Goal: Task Accomplishment & Management: Manage account settings

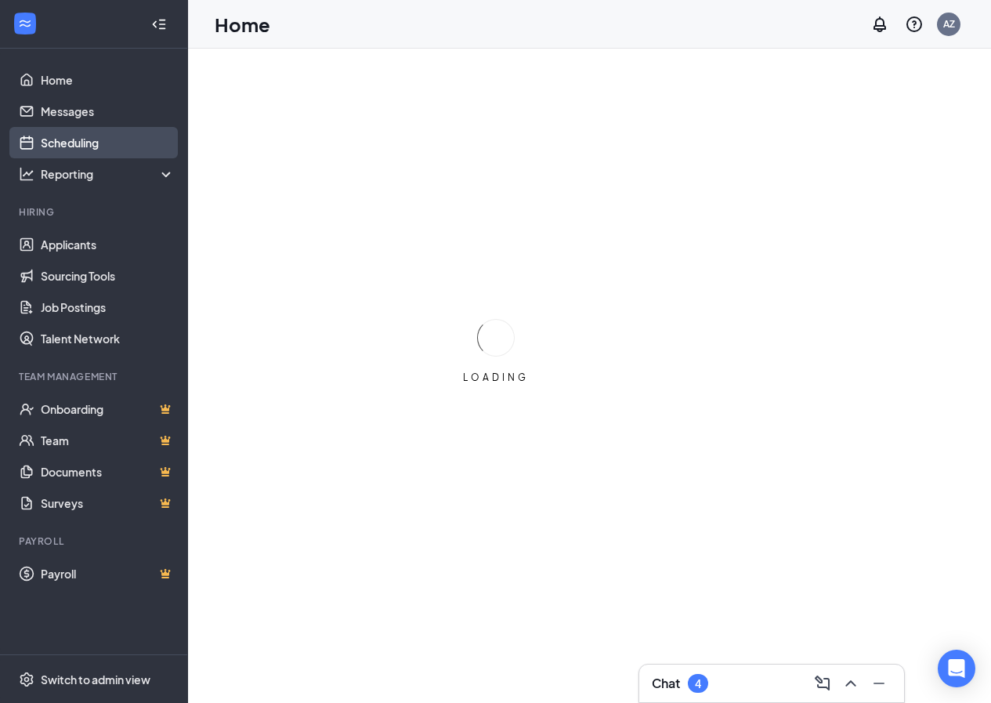
click at [41, 133] on link "Scheduling" at bounding box center [108, 142] width 134 height 31
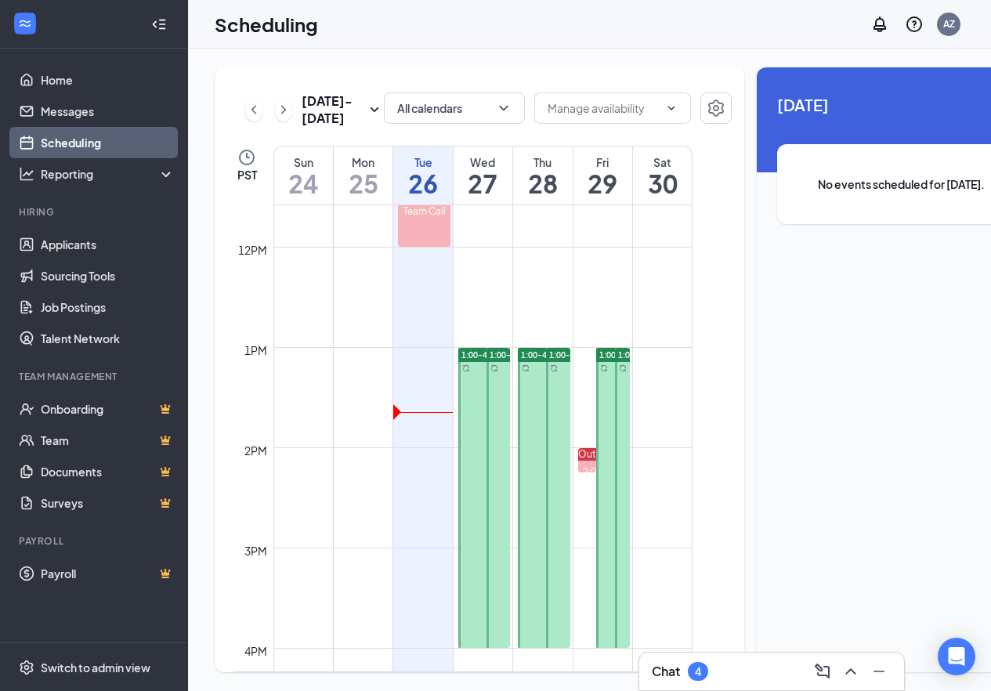
scroll to position [770, 0]
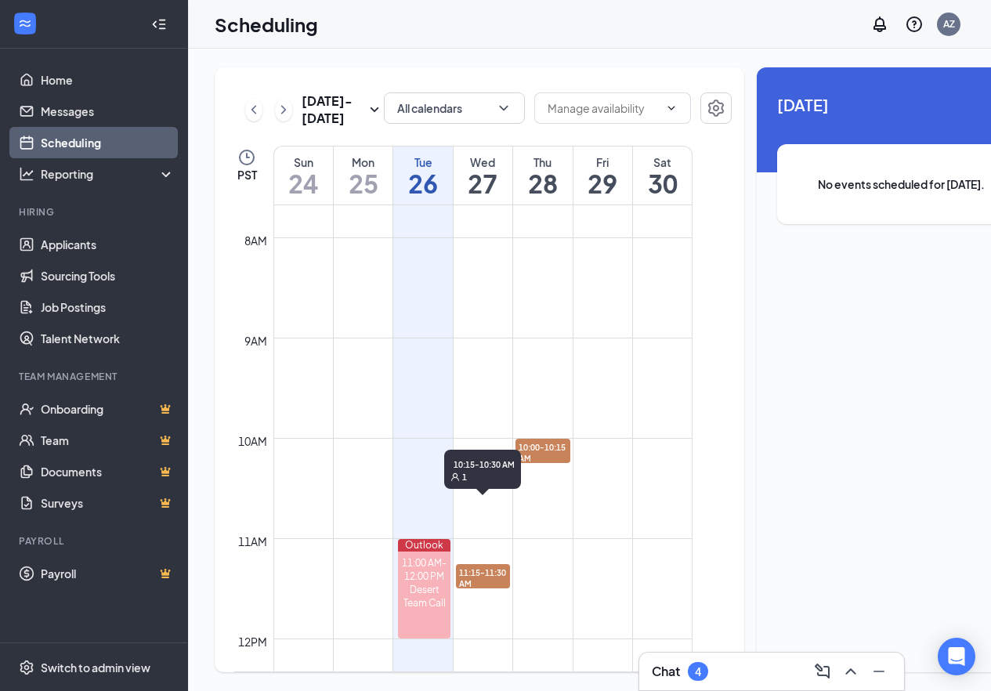
click at [482, 490] on span "10:15-10:30 AM" at bounding box center [483, 477] width 55 height 27
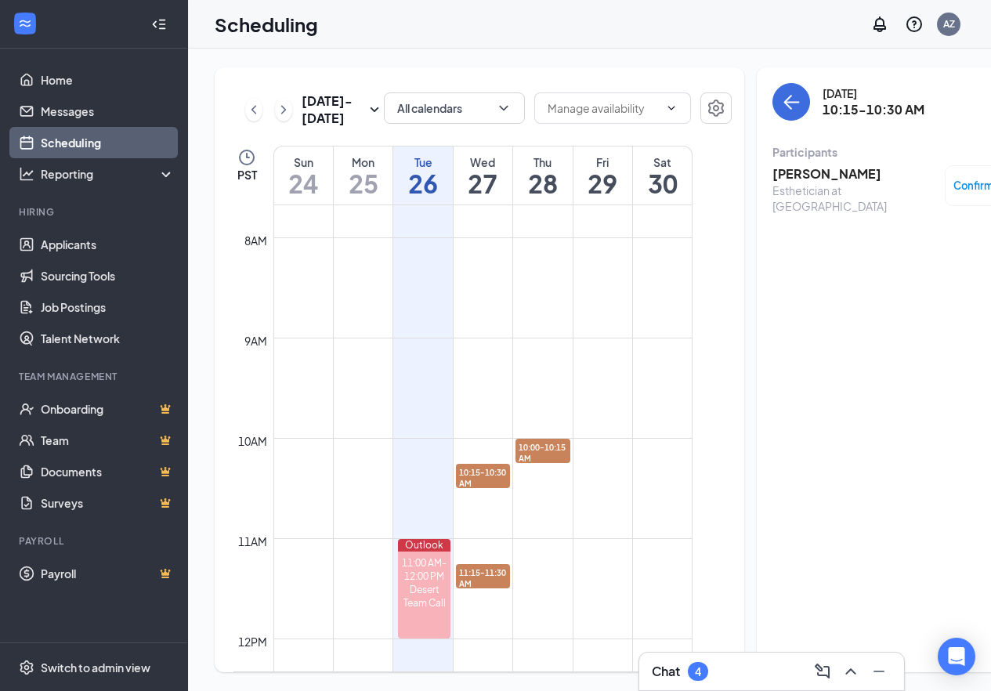
click at [866, 193] on div "Esthetician at [GEOGRAPHIC_DATA]" at bounding box center [854, 198] width 165 height 31
click at [815, 173] on h3 "[PERSON_NAME]" at bounding box center [854, 173] width 165 height 17
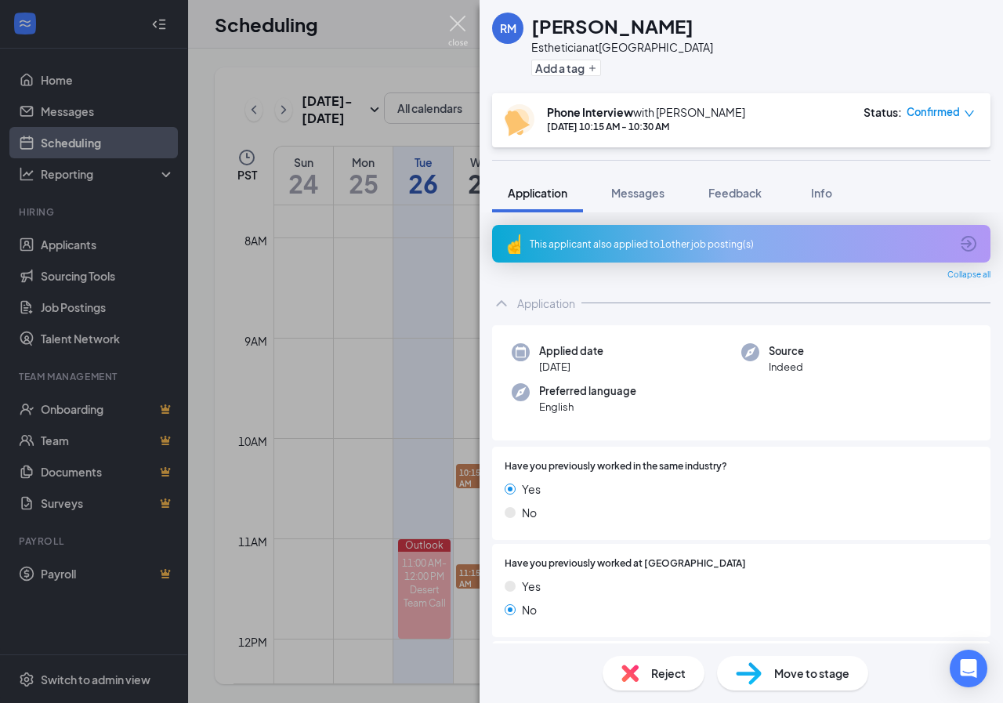
click at [463, 24] on img at bounding box center [458, 31] width 20 height 31
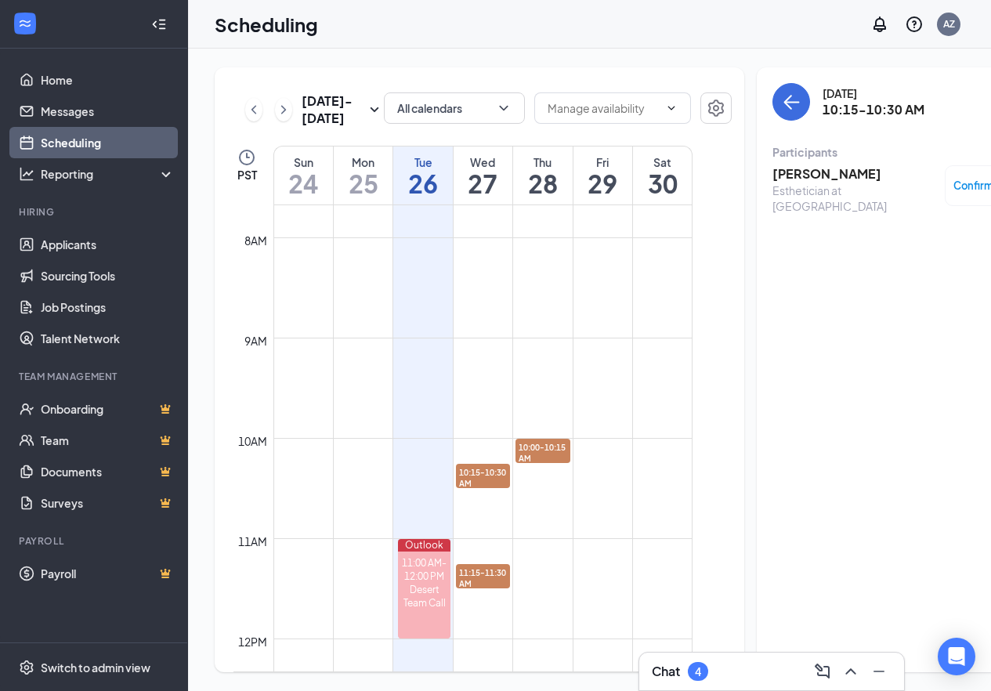
scroll to position [1162, 0]
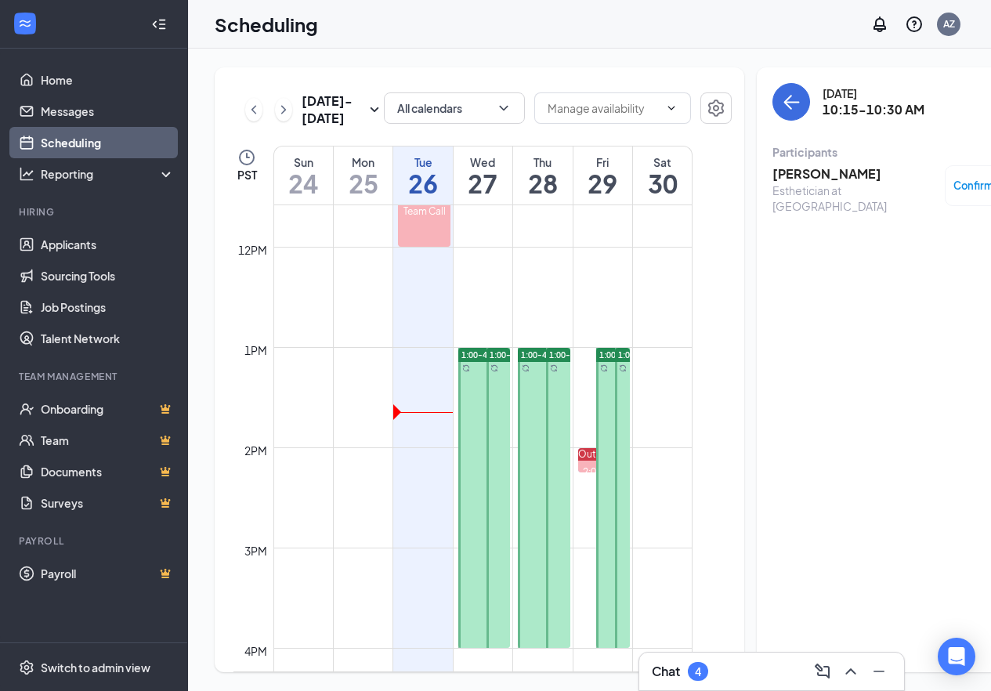
click at [483, 425] on div "1:00-4:00 PM" at bounding box center [497, 497] width 28 height 301
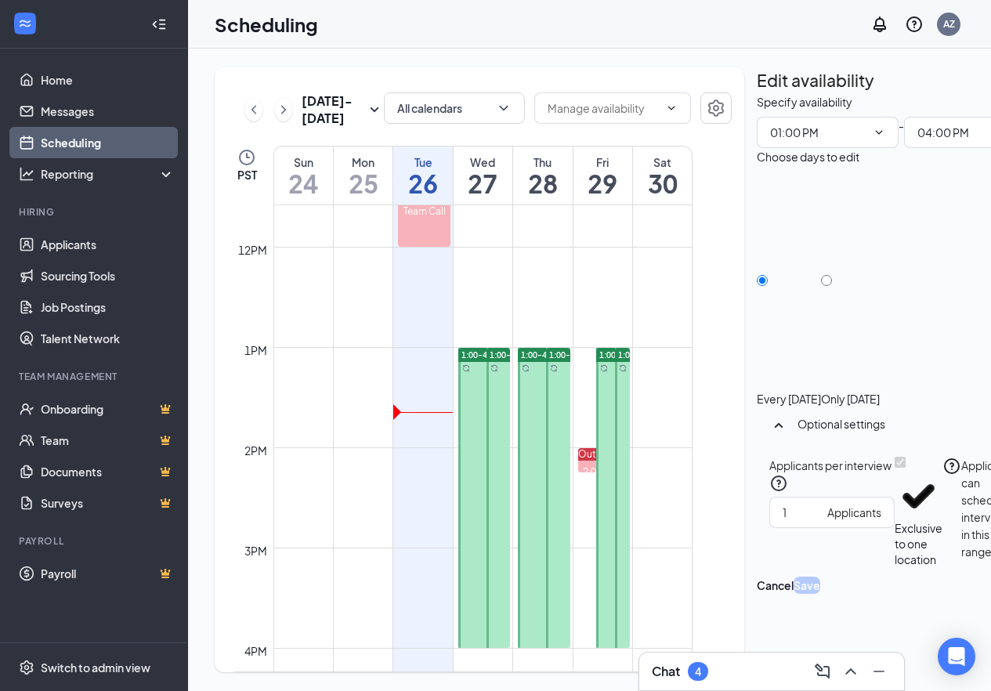
click at [517, 428] on div "1:00-4:00 PM" at bounding box center [543, 497] width 56 height 301
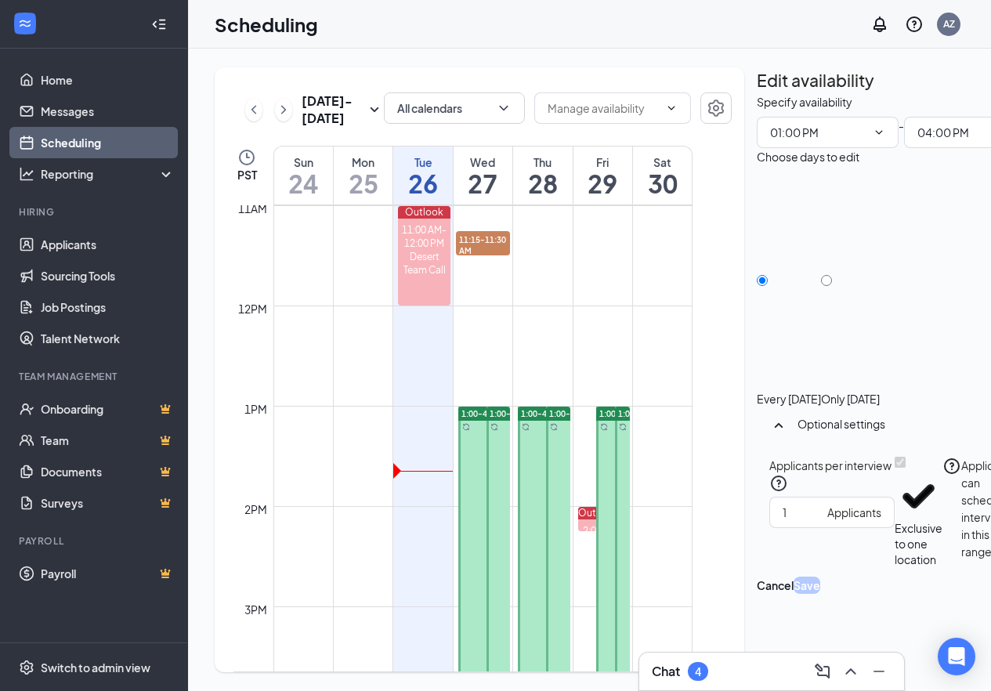
scroll to position [1005, 0]
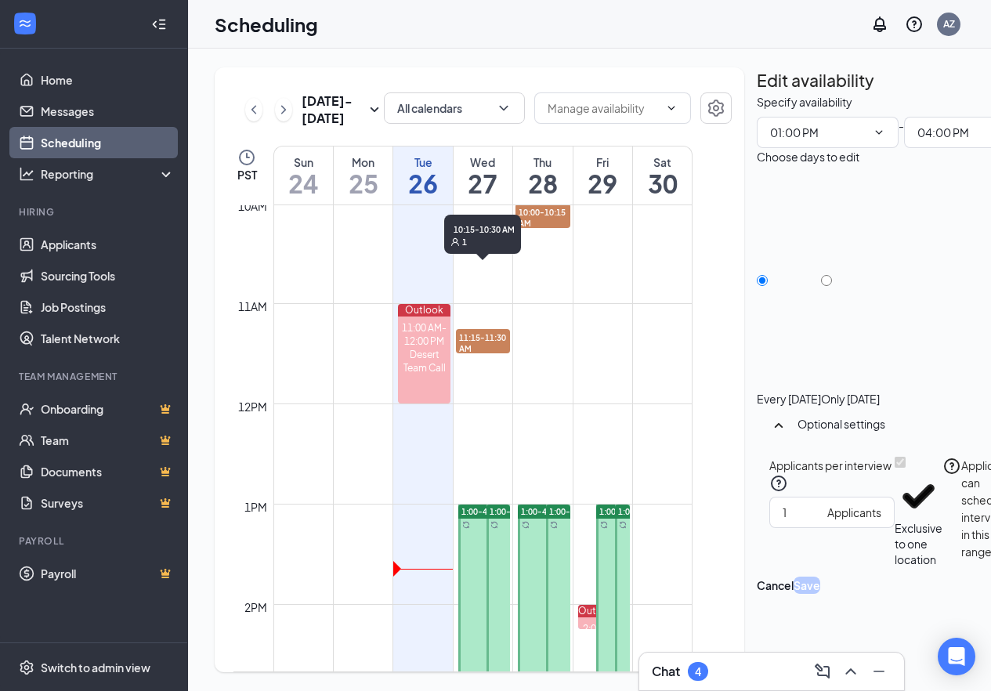
click at [481, 255] on span "10:15-10:30 AM" at bounding box center [483, 242] width 55 height 27
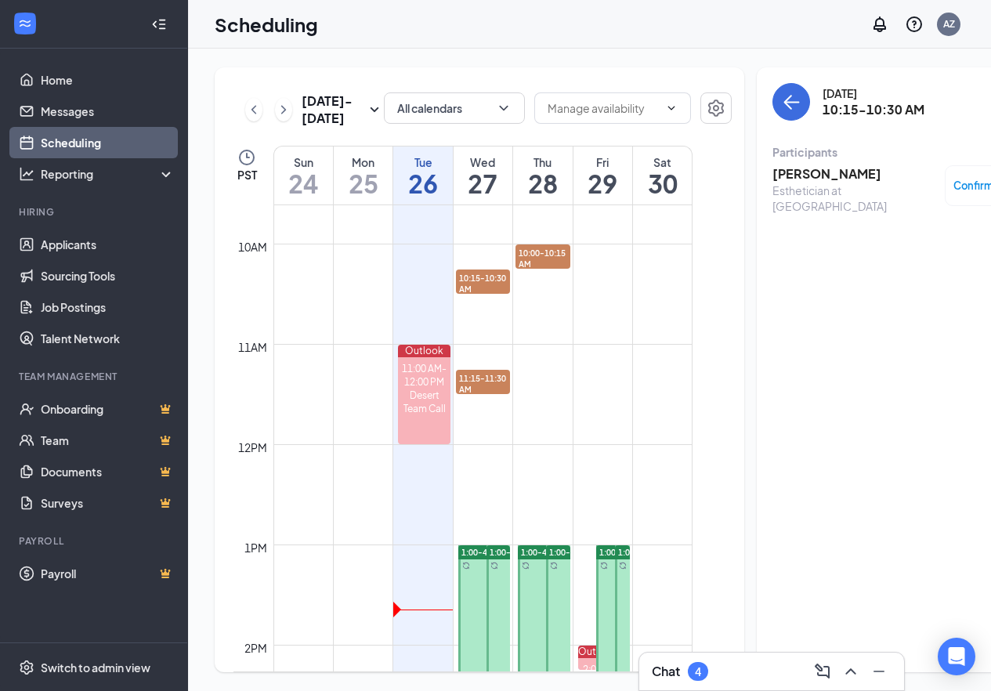
scroll to position [927, 0]
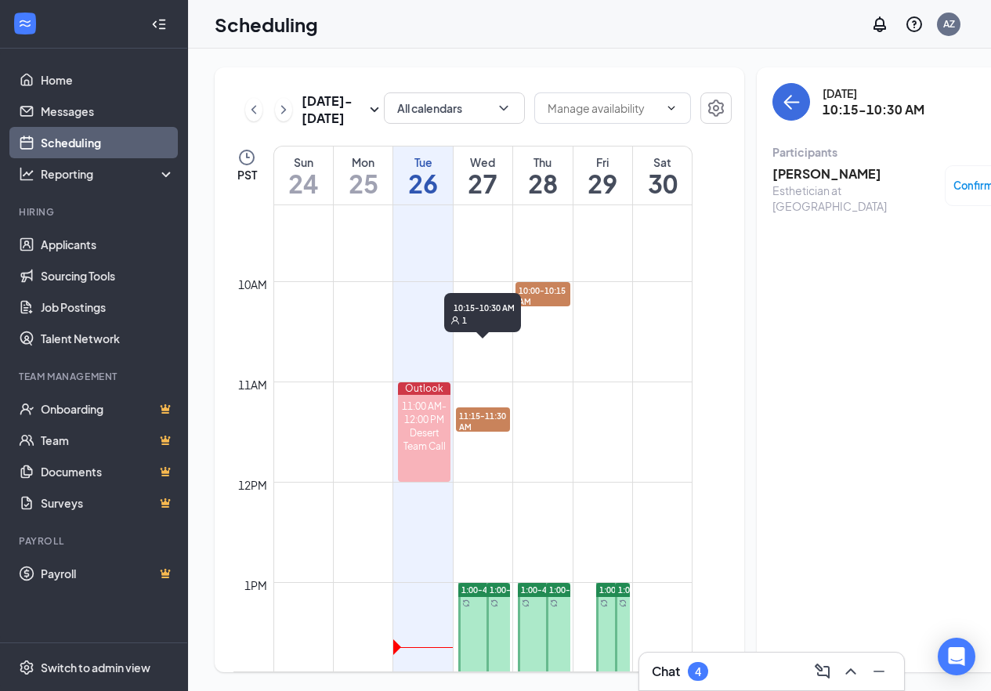
click at [476, 334] on span "10:15-10:30 AM" at bounding box center [483, 320] width 55 height 27
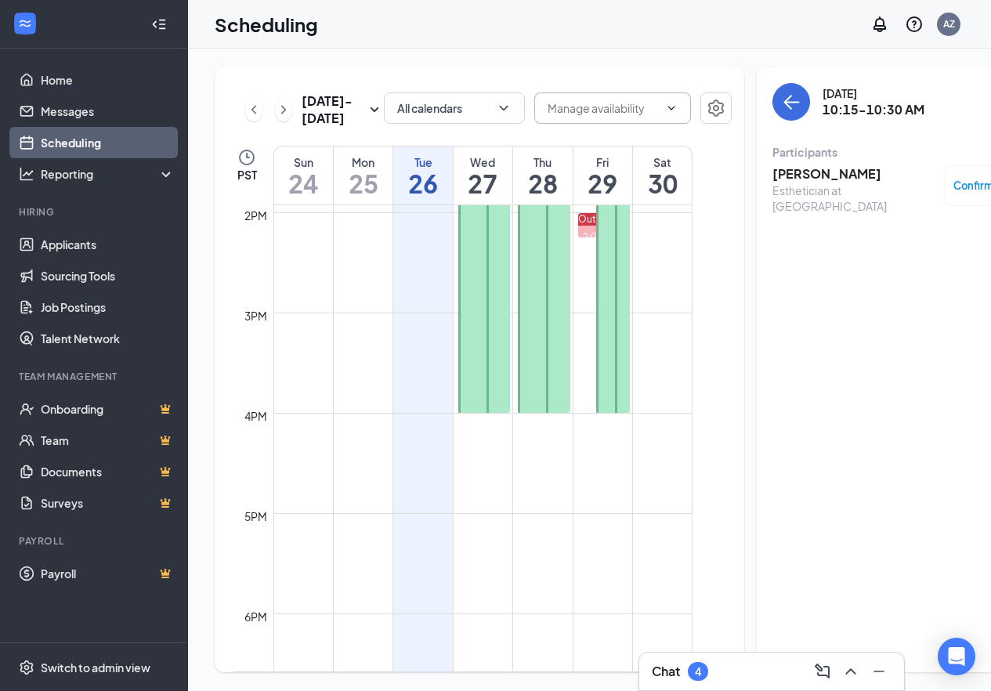
click at [582, 111] on input "text" at bounding box center [603, 107] width 111 height 17
click at [667, 413] on td at bounding box center [482, 400] width 419 height 25
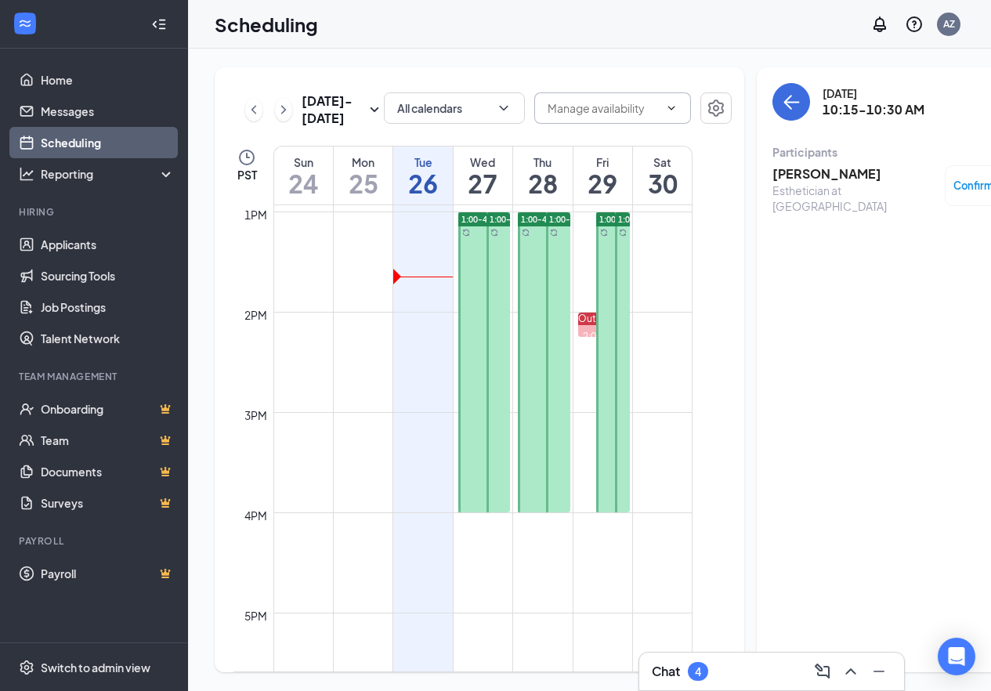
scroll to position [1162, 0]
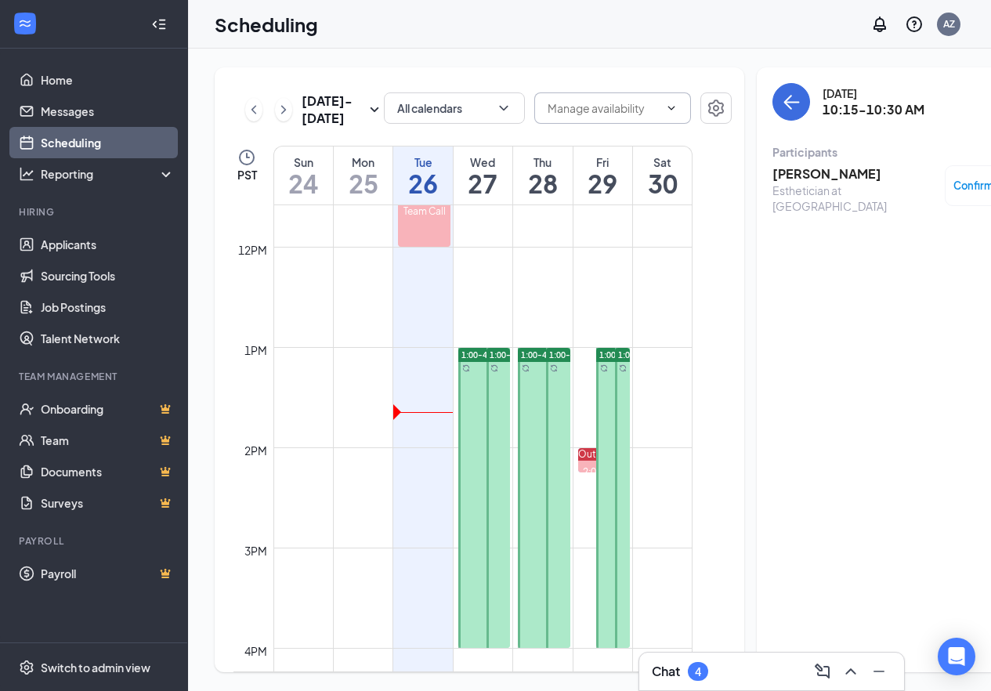
click at [481, 454] on div at bounding box center [484, 498] width 52 height 300
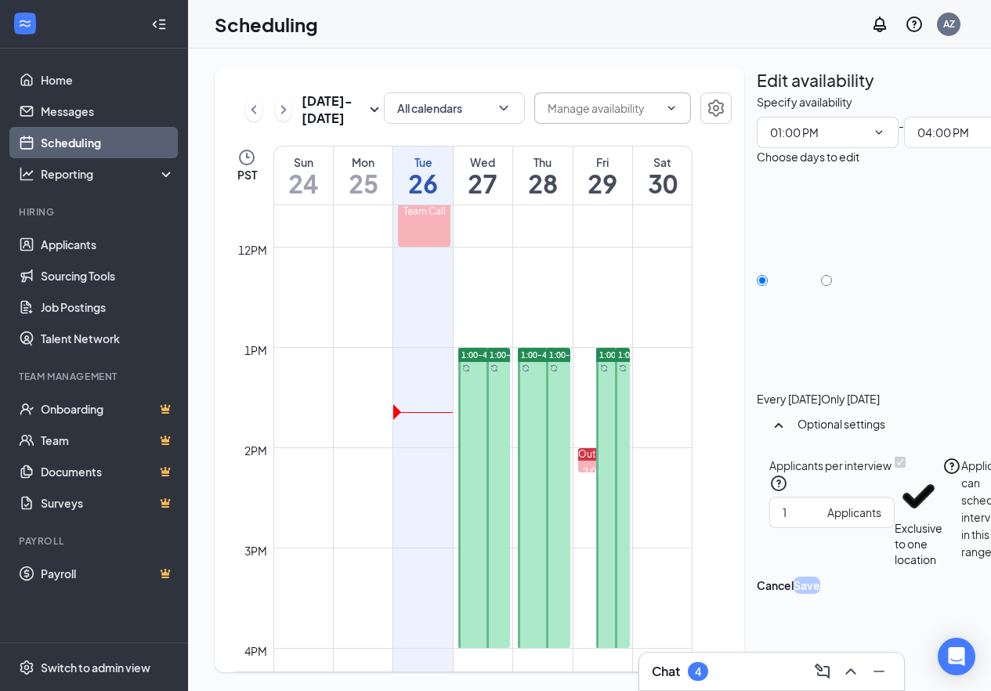
scroll to position [24, 0]
click at [600, 334] on td at bounding box center [482, 334] width 419 height 25
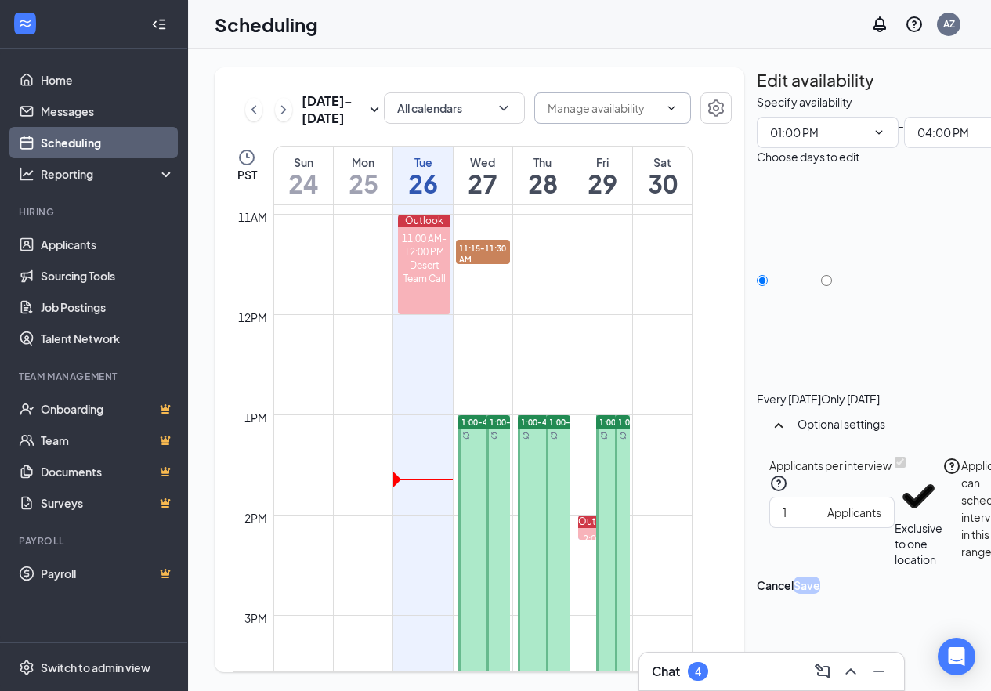
scroll to position [1005, 0]
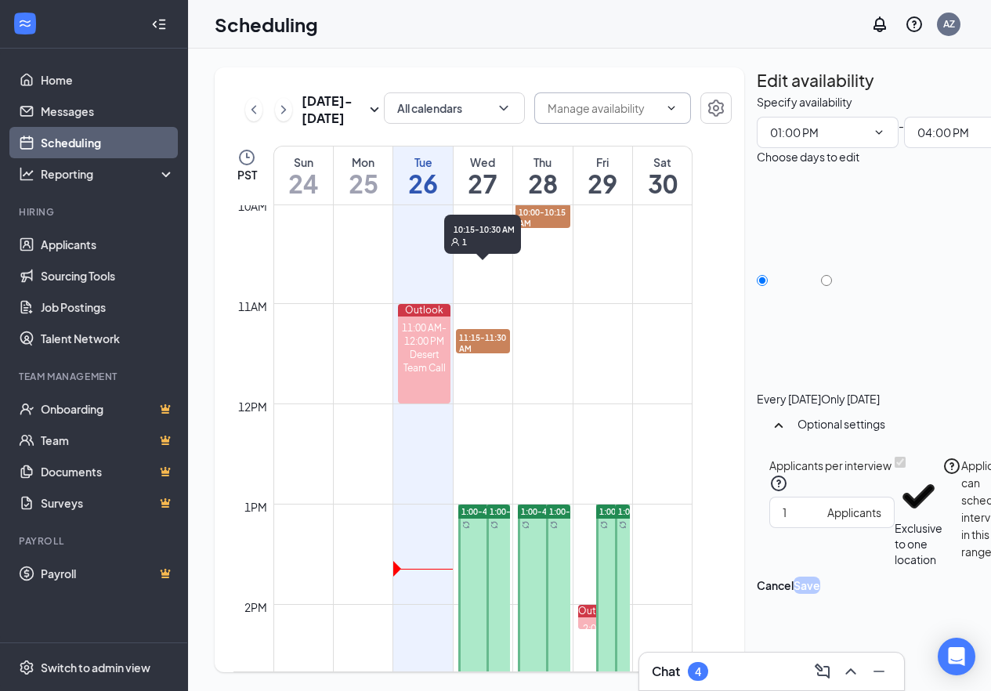
click at [485, 250] on span "10:15-10:30 AM" at bounding box center [483, 242] width 55 height 27
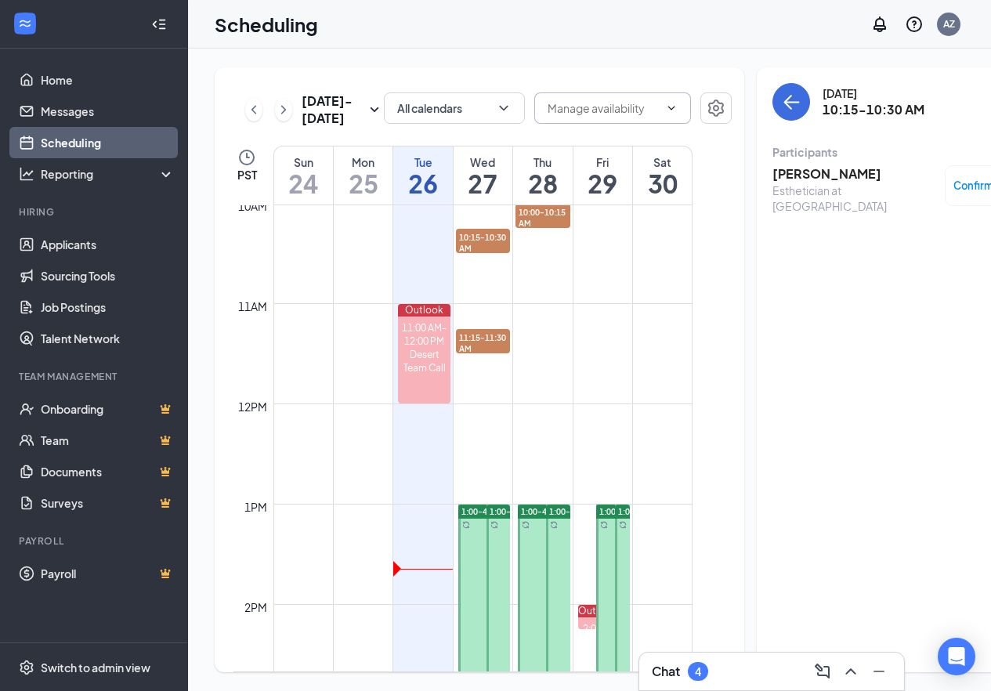
click at [823, 165] on h3 "[PERSON_NAME]" at bounding box center [854, 173] width 165 height 17
click at [792, 143] on div "[PERSON_NAME] Esthetician at [GEOGRAPHIC_DATA] Add a tag Phone Interview with […" at bounding box center [495, 345] width 991 height 691
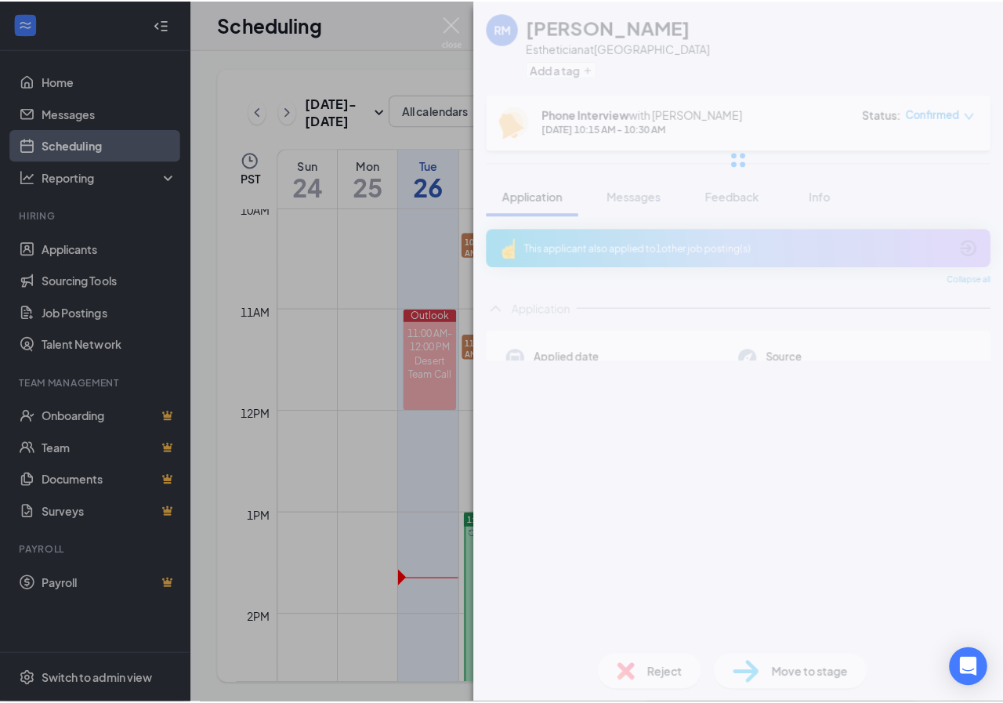
scroll to position [12, 0]
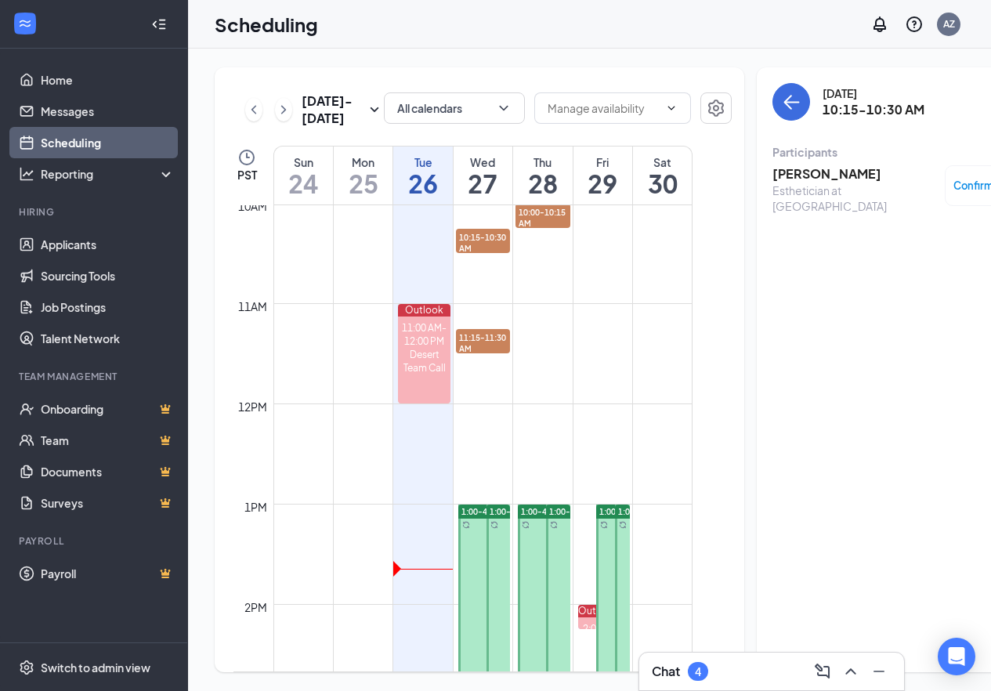
click at [778, 165] on h3 "[PERSON_NAME]" at bounding box center [854, 173] width 165 height 17
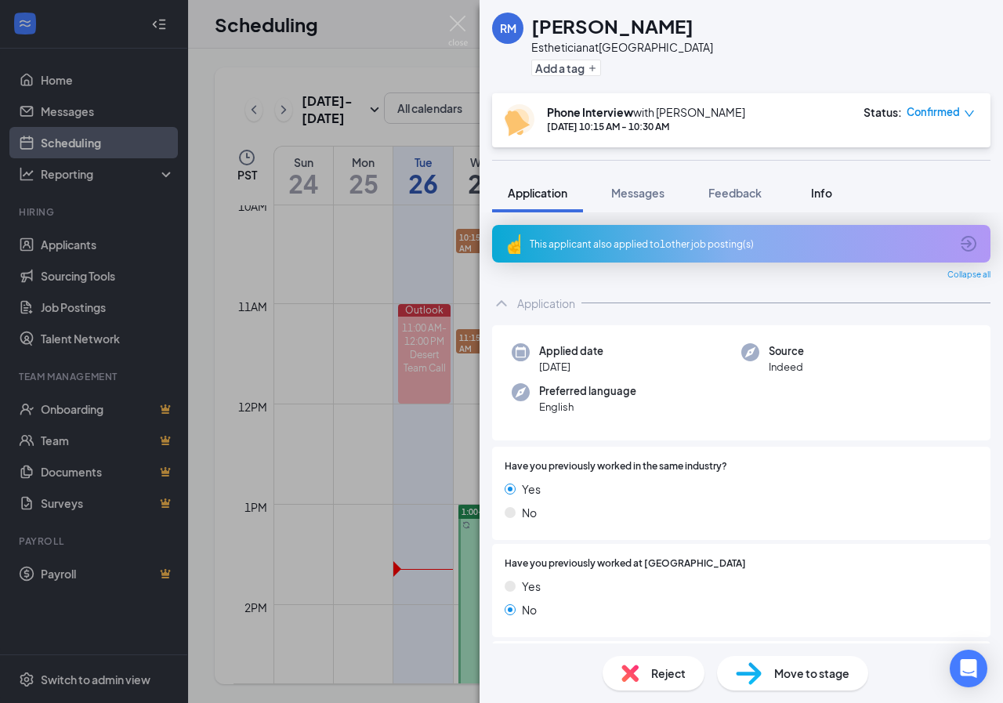
click at [809, 194] on div "Info" at bounding box center [820, 193] width 31 height 16
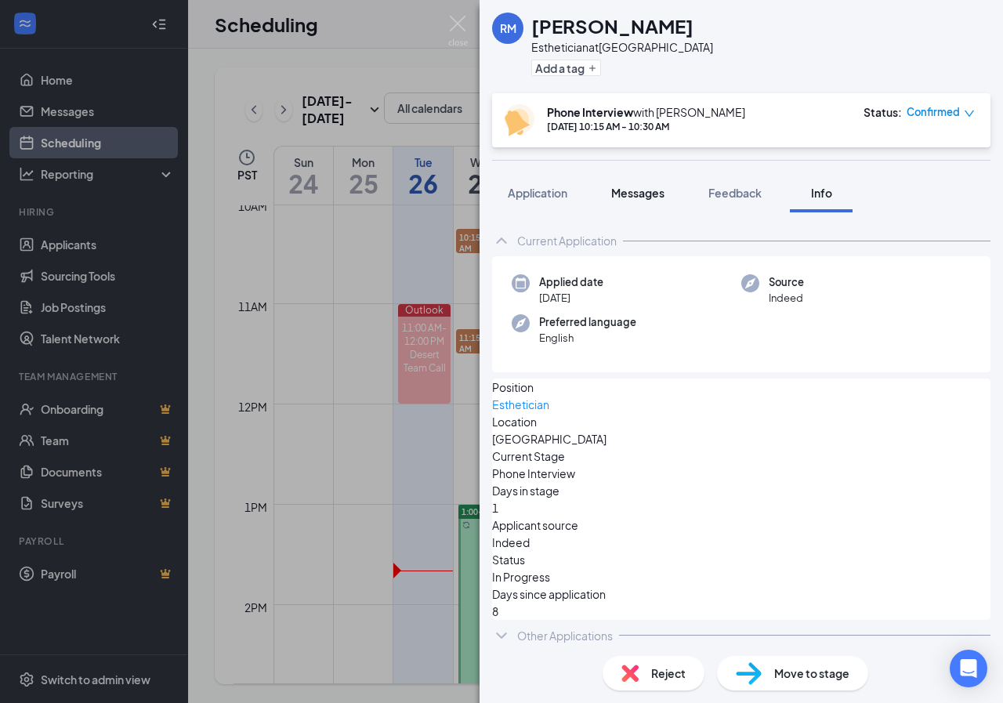
click at [637, 193] on span "Messages" at bounding box center [637, 193] width 53 height 14
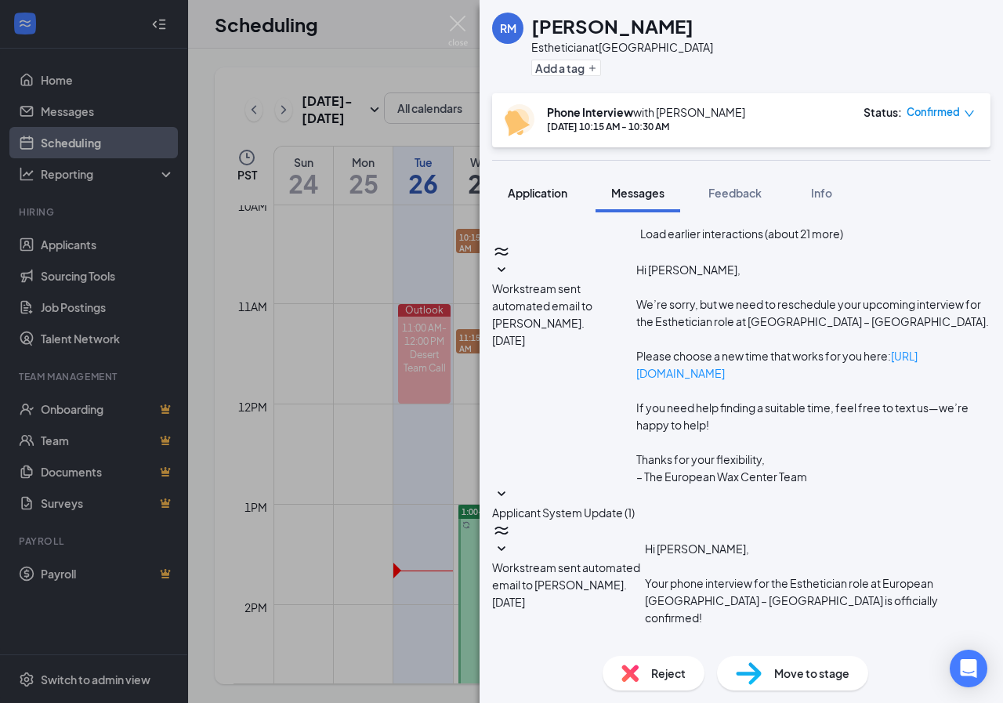
click at [542, 182] on button "Application" at bounding box center [537, 192] width 91 height 39
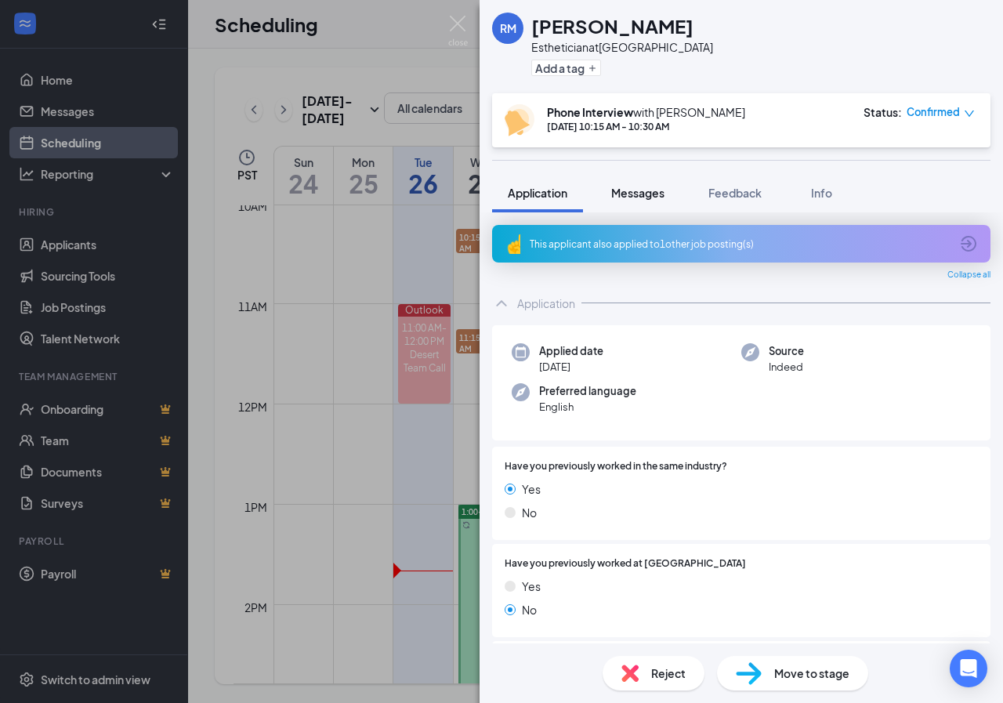
click at [606, 193] on button "Messages" at bounding box center [637, 192] width 85 height 39
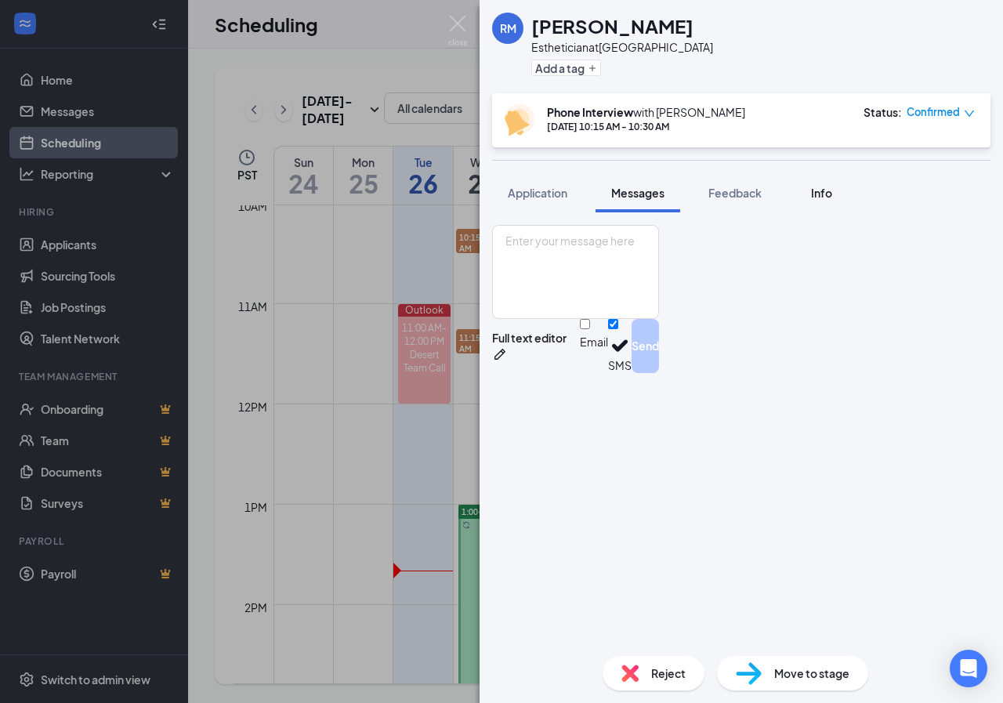
click at [812, 186] on button "Info" at bounding box center [821, 192] width 63 height 39
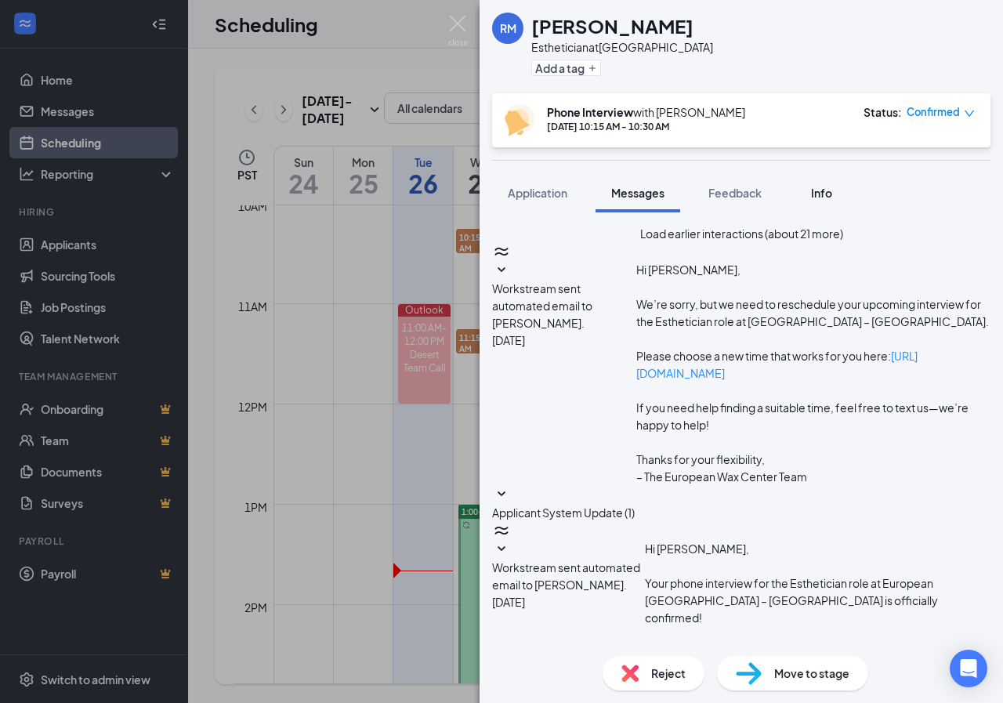
click at [812, 189] on span "Info" at bounding box center [821, 193] width 21 height 14
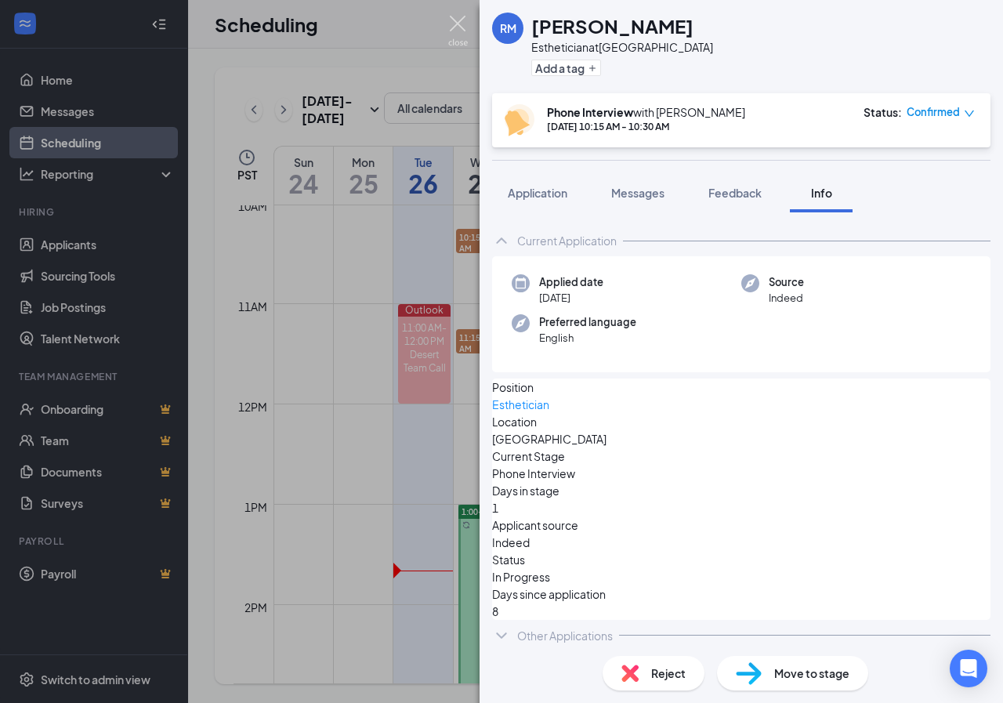
click at [460, 29] on img at bounding box center [458, 31] width 20 height 31
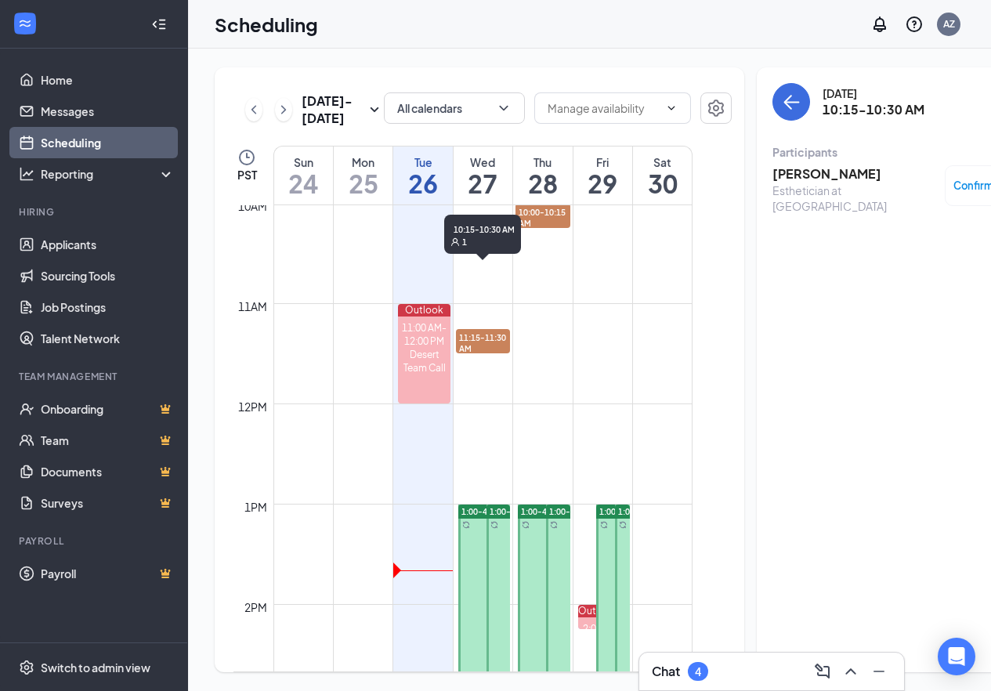
click at [472, 255] on span "10:15-10:30 AM" at bounding box center [483, 242] width 55 height 27
click at [471, 255] on span "10:15-10:30 AM" at bounding box center [483, 242] width 55 height 27
click at [848, 165] on h3 "[PERSON_NAME]" at bounding box center [854, 173] width 165 height 17
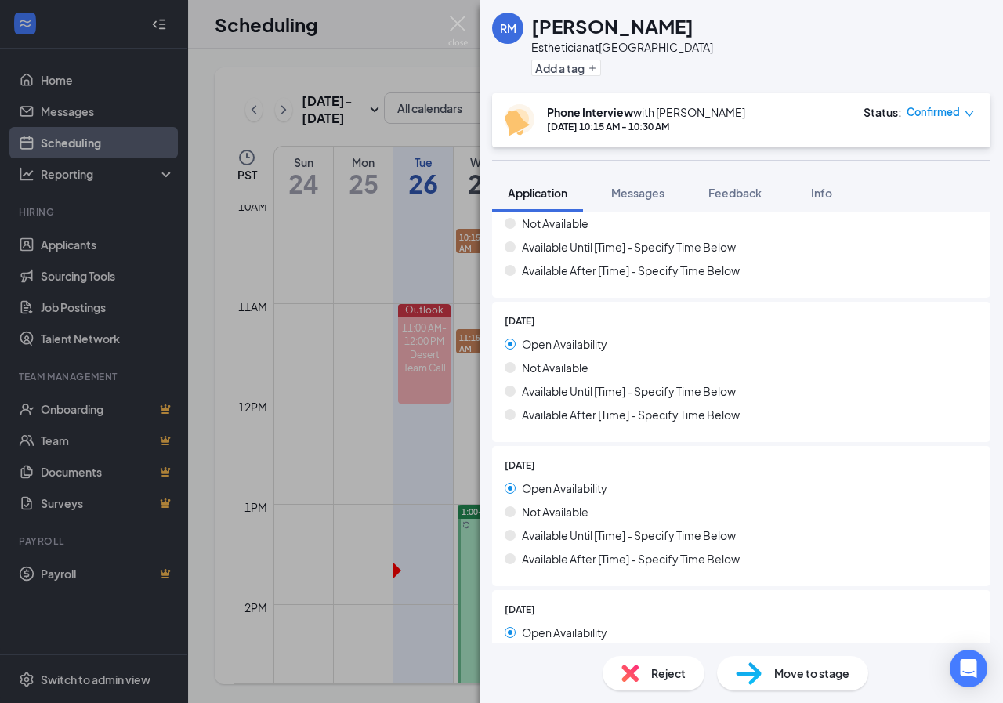
scroll to position [1647, 0]
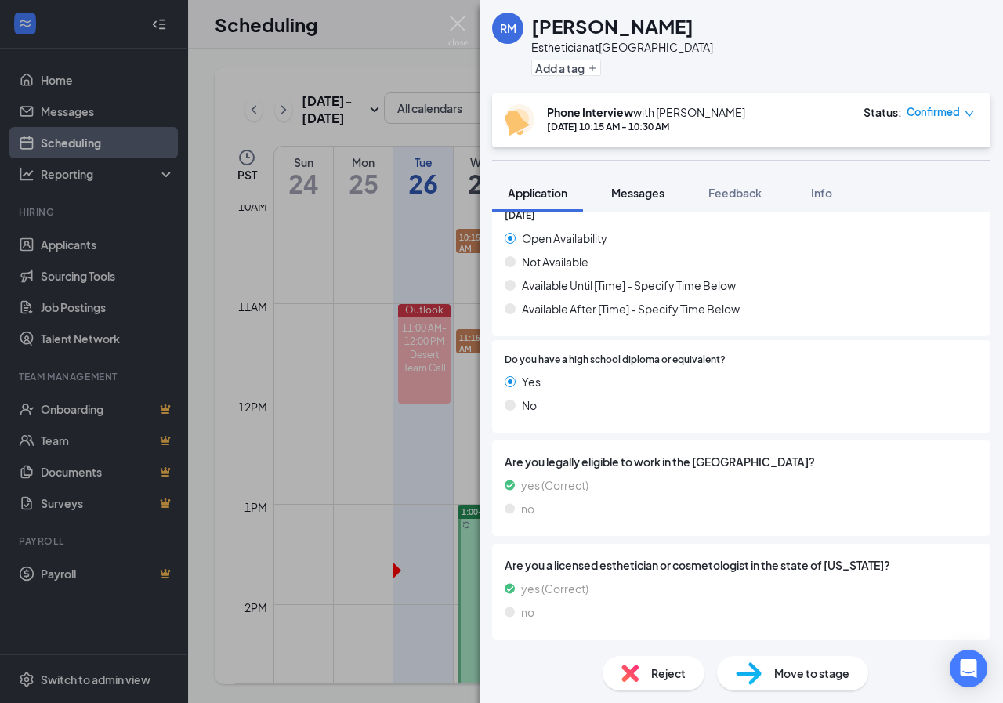
click at [680, 190] on button "Messages" at bounding box center [637, 192] width 85 height 39
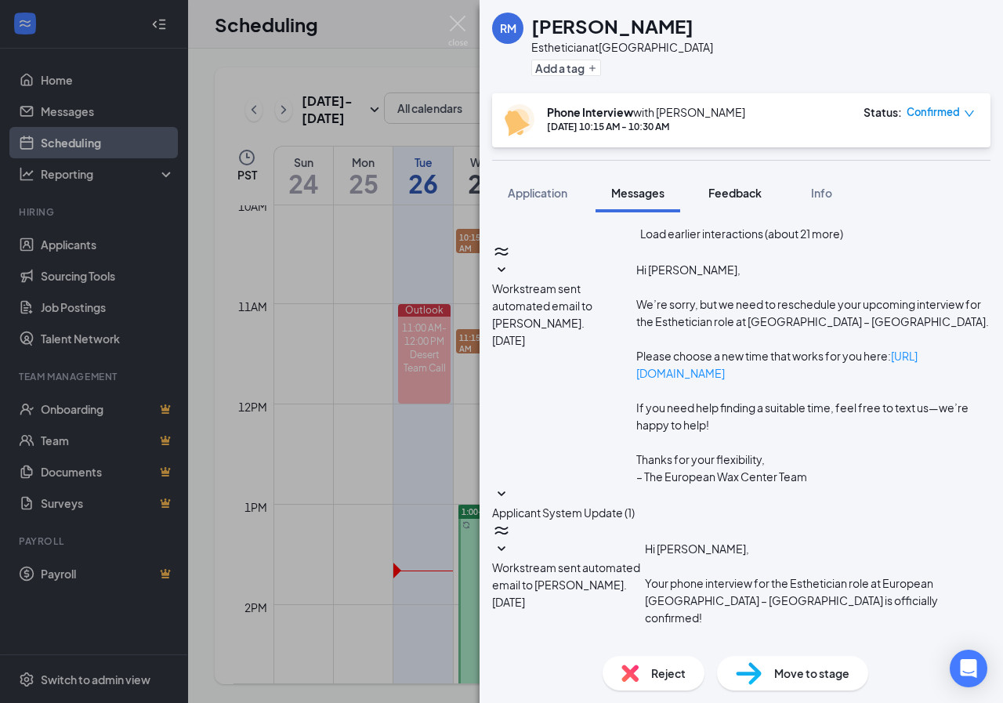
scroll to position [296, 0]
click at [722, 196] on span "Feedback" at bounding box center [734, 193] width 53 height 14
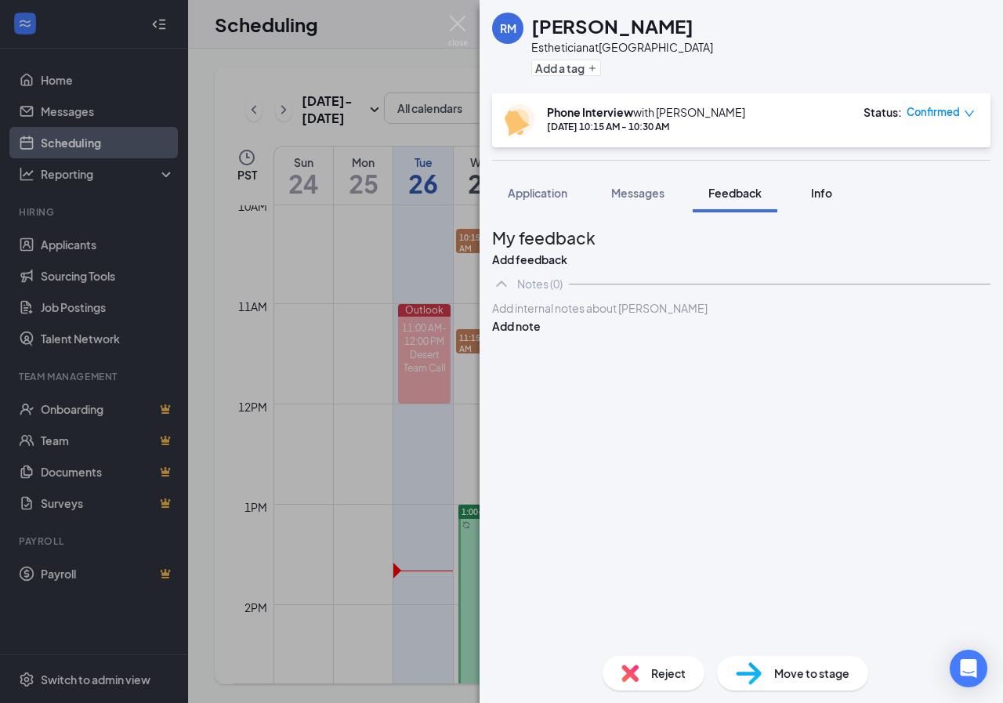
click at [807, 197] on div "Info" at bounding box center [820, 193] width 31 height 16
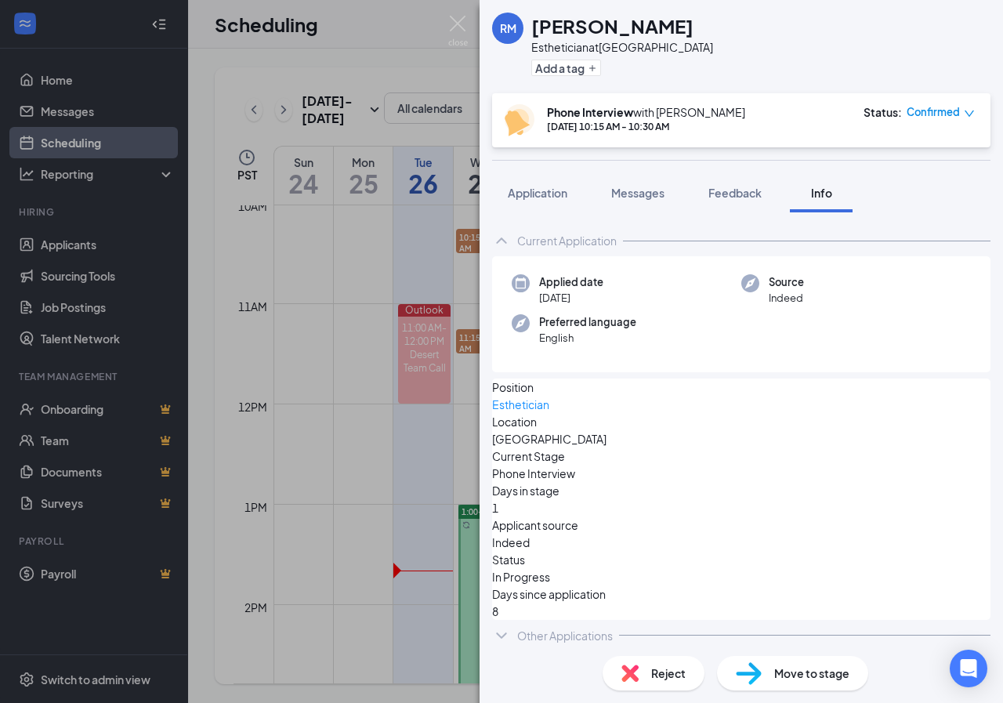
scroll to position [3, 0]
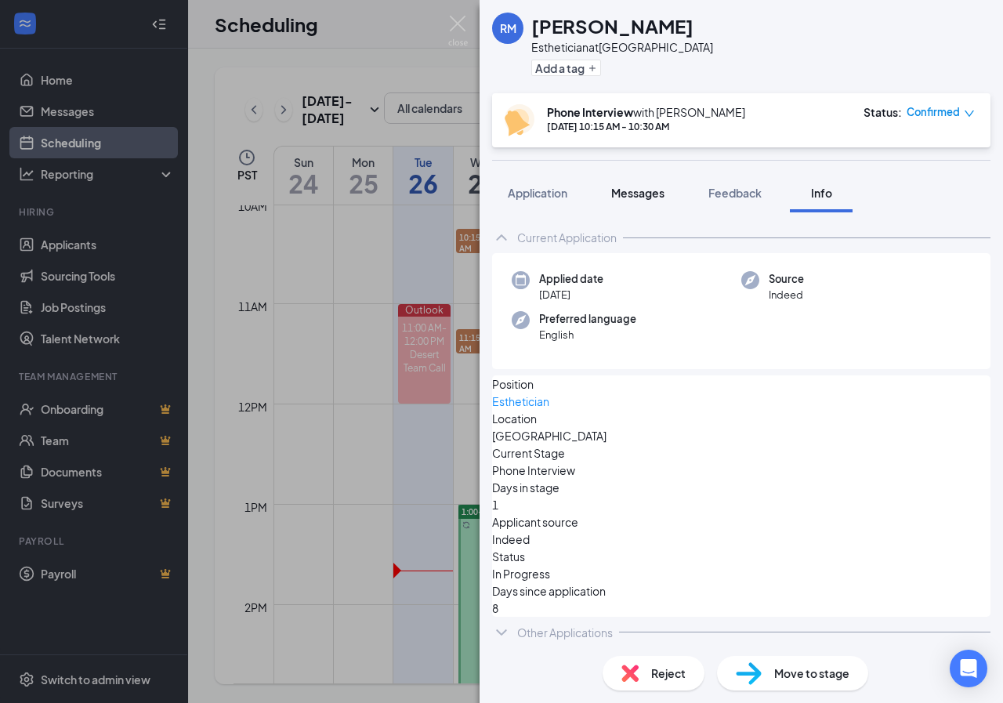
click at [637, 197] on span "Messages" at bounding box center [637, 193] width 53 height 14
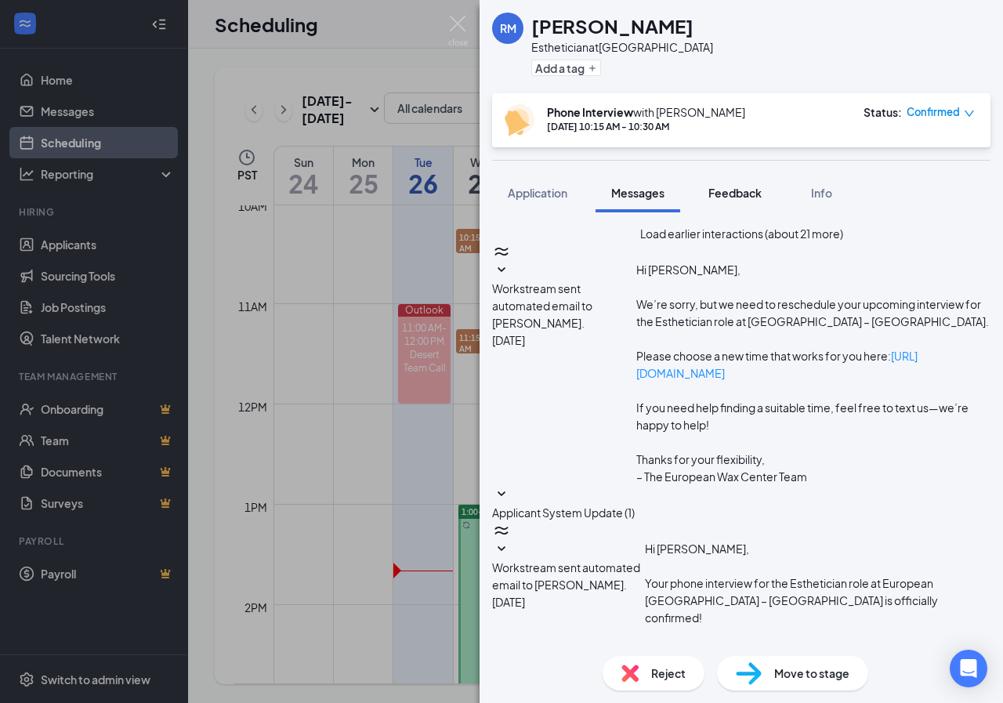
click at [731, 183] on button "Feedback" at bounding box center [734, 192] width 85 height 39
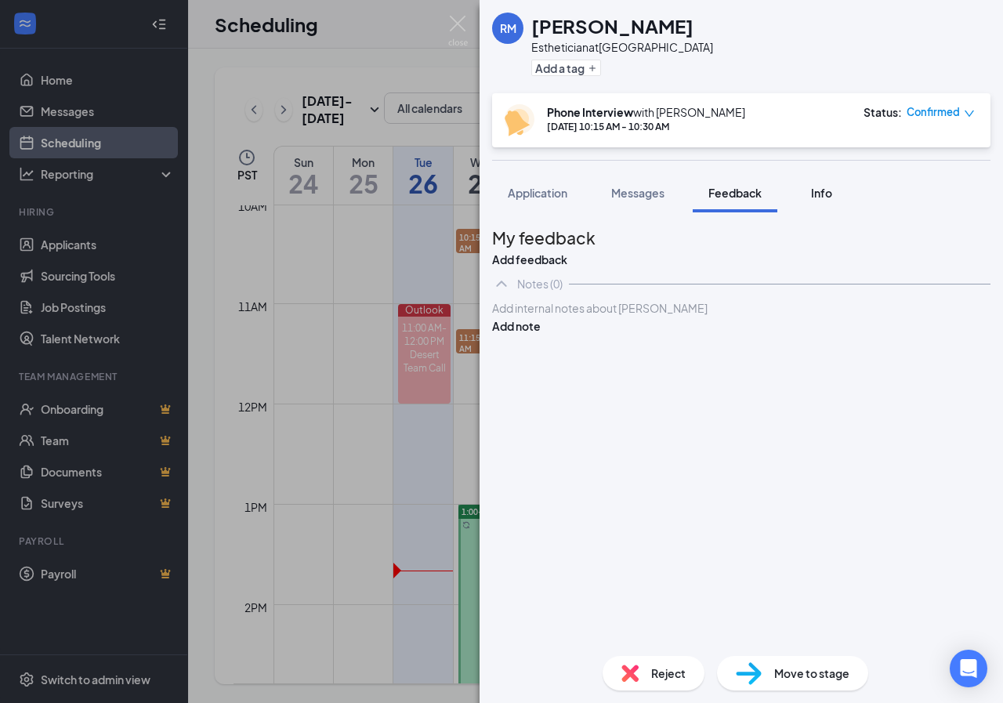
click at [810, 178] on button "Info" at bounding box center [821, 192] width 63 height 39
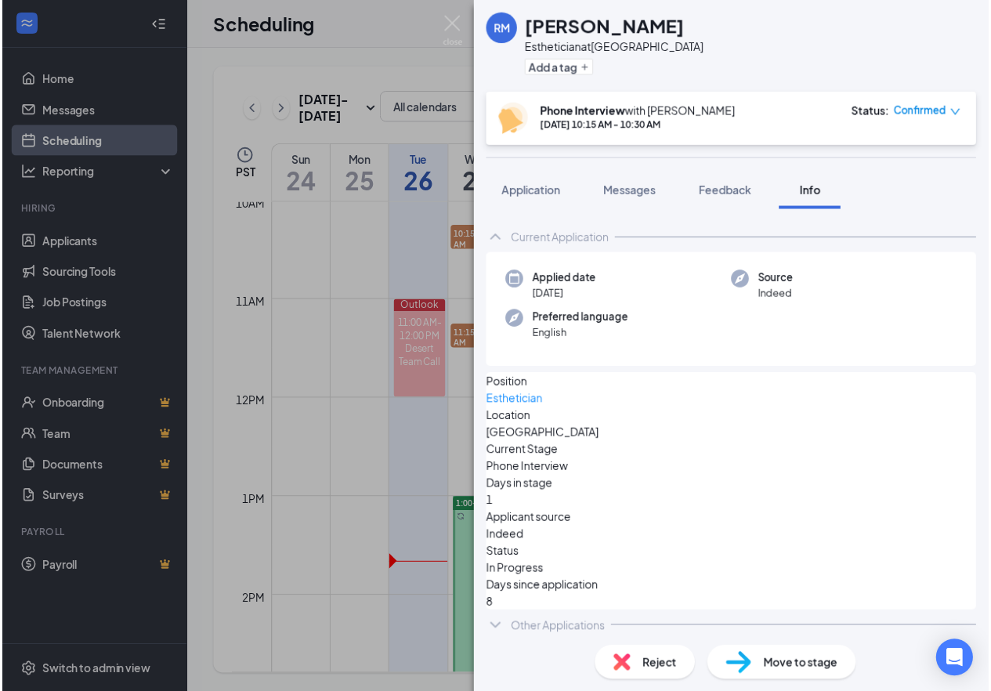
scroll to position [3, 0]
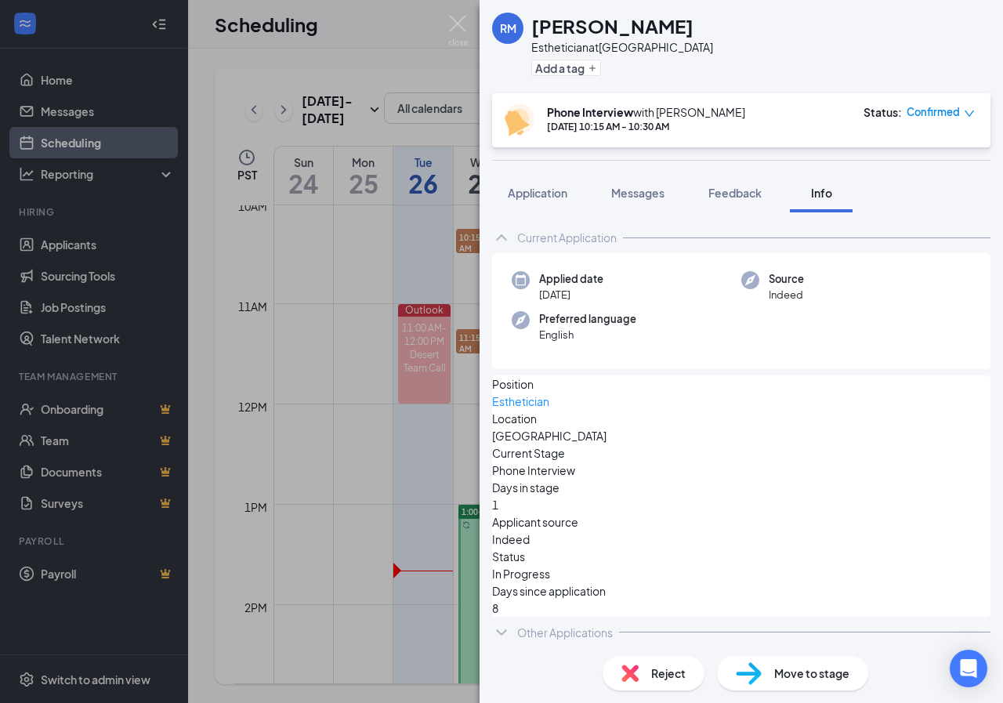
click at [601, 556] on div "Position Esthetician Location [GEOGRAPHIC_DATA] Current Stage Phone Interview D…" at bounding box center [741, 495] width 498 height 241
click at [776, 119] on div "Phone Interview with [PERSON_NAME] [DATE] 10:15 AM - 10:30 AM Status : Confirmed" at bounding box center [739, 120] width 470 height 32
click at [455, 18] on img at bounding box center [458, 31] width 20 height 31
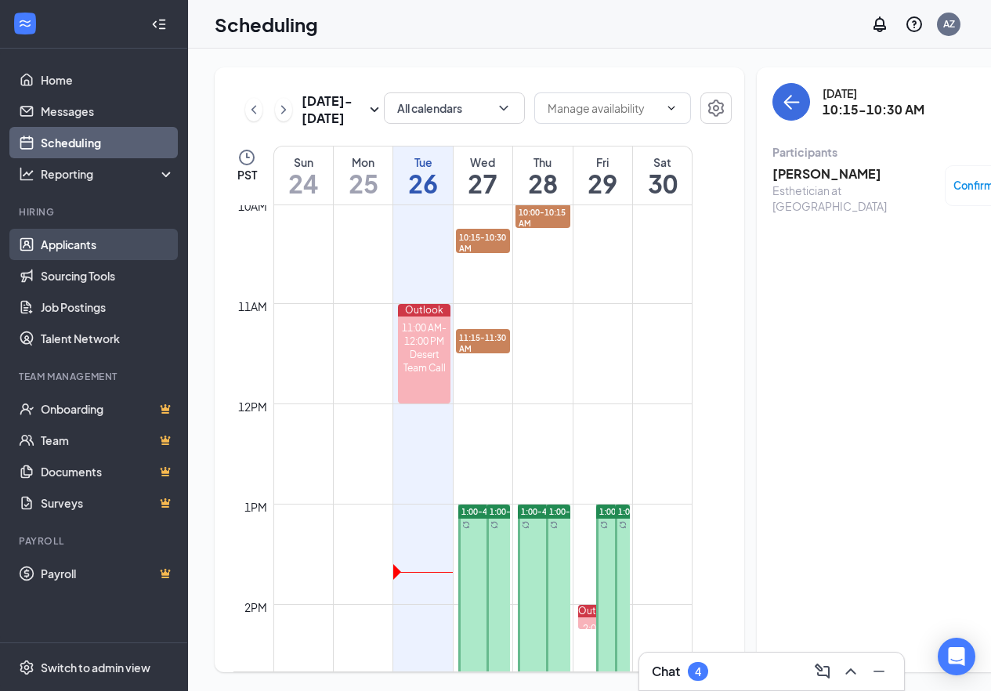
click at [54, 249] on link "Applicants" at bounding box center [108, 244] width 134 height 31
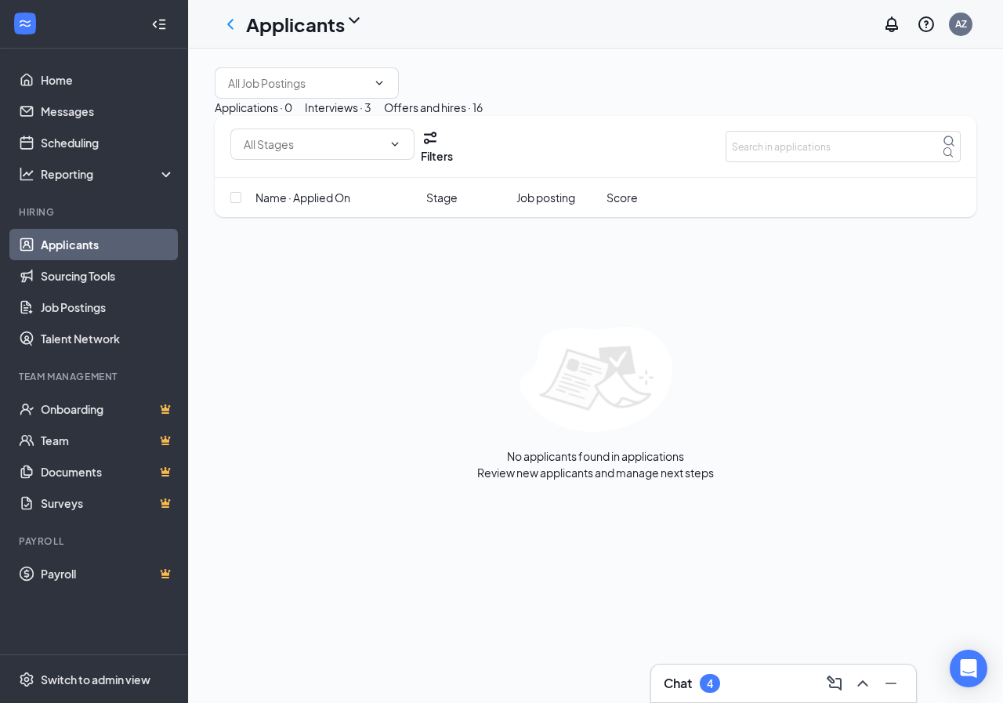
click at [371, 116] on button "Interviews · 3" at bounding box center [338, 107] width 67 height 17
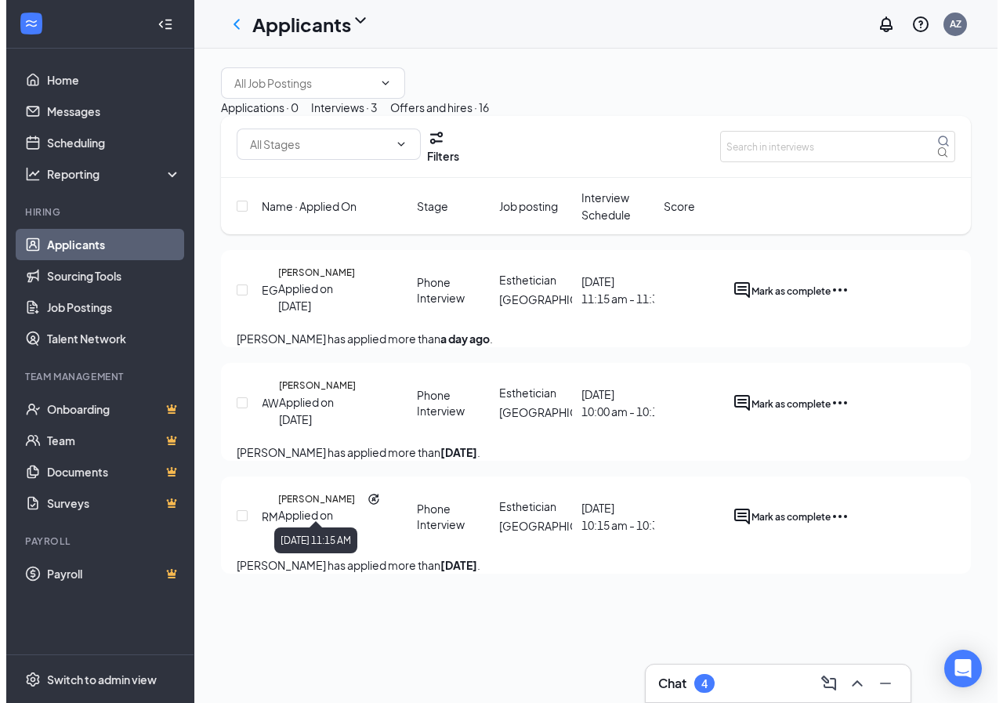
scroll to position [24, 0]
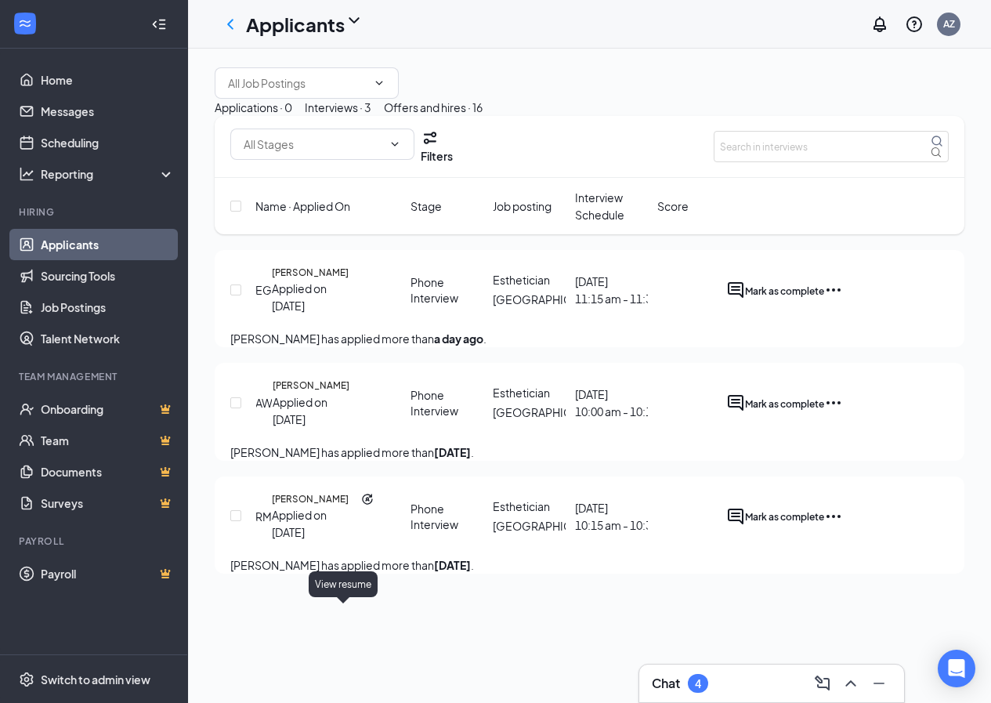
click at [358, 516] on icon "Document" at bounding box center [364, 509] width 13 height 16
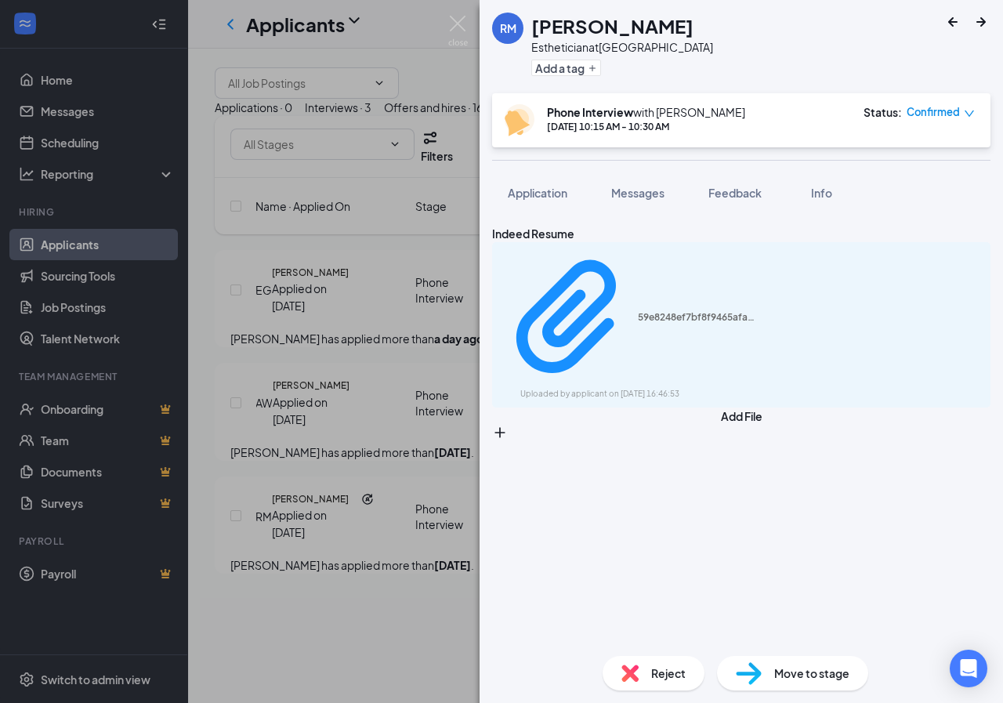
drag, startPoint x: 638, startPoint y: 197, endPoint x: 629, endPoint y: 219, distance: 23.6
click at [637, 197] on span "Messages" at bounding box center [637, 193] width 53 height 14
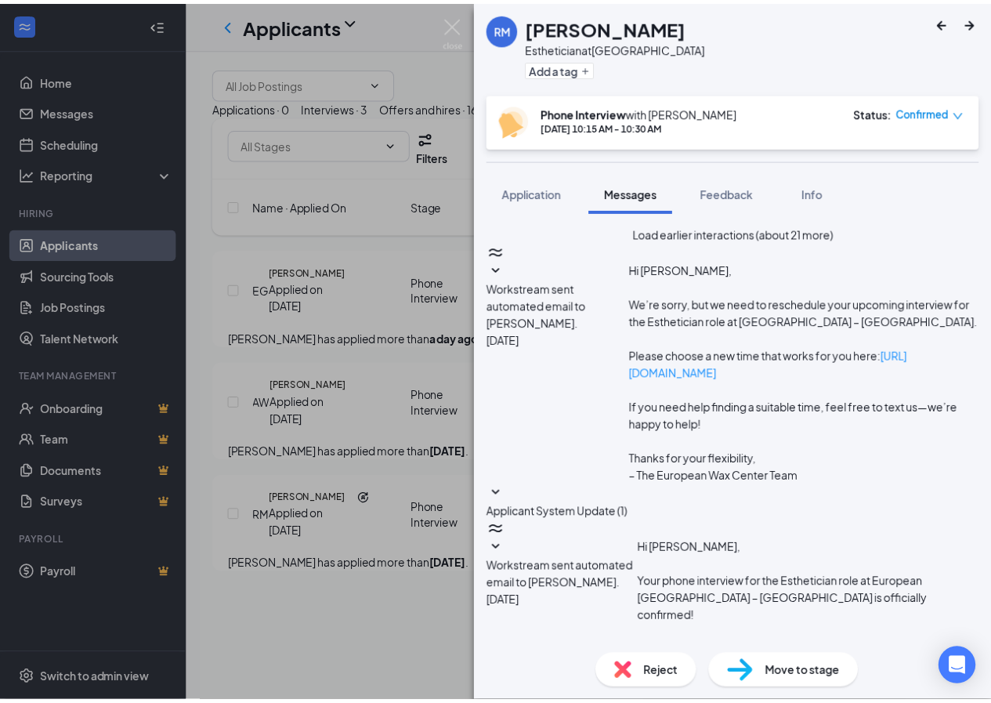
scroll to position [499, 0]
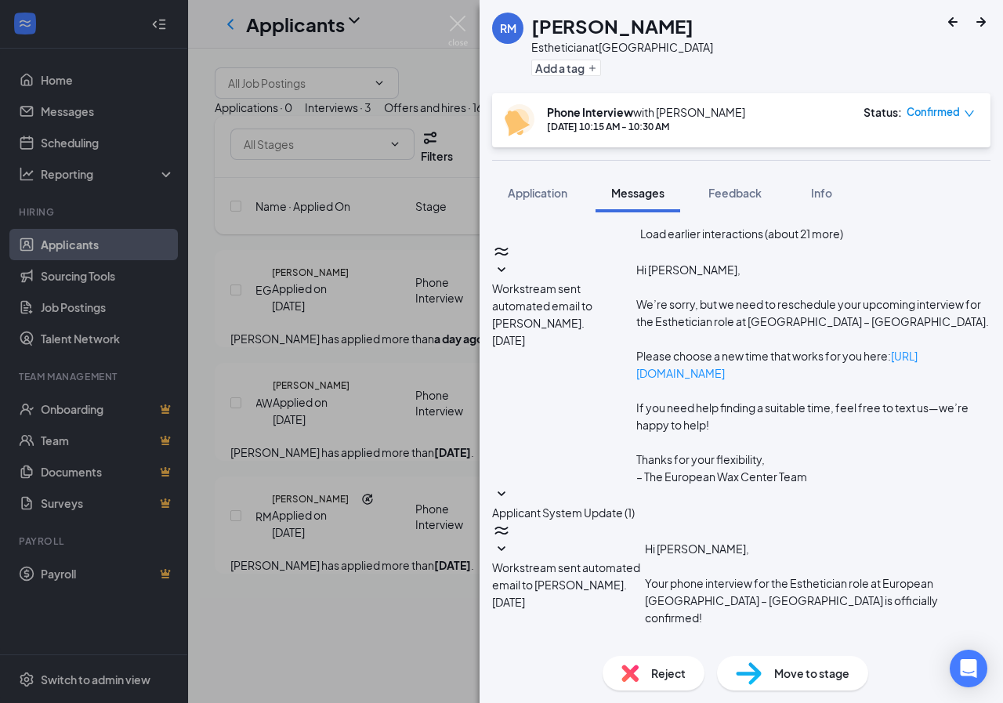
click at [474, 34] on div "[PERSON_NAME] Esthetician at [GEOGRAPHIC_DATA] Add a tag Phone Interview with […" at bounding box center [501, 351] width 1003 height 703
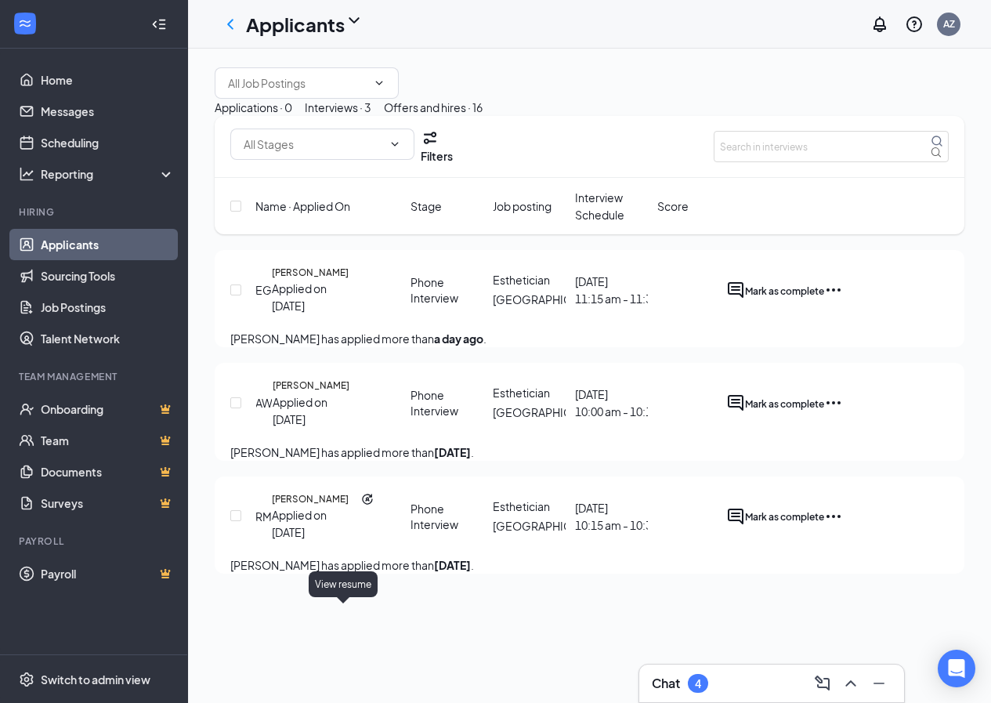
click at [358, 516] on icon "Document" at bounding box center [364, 509] width 13 height 16
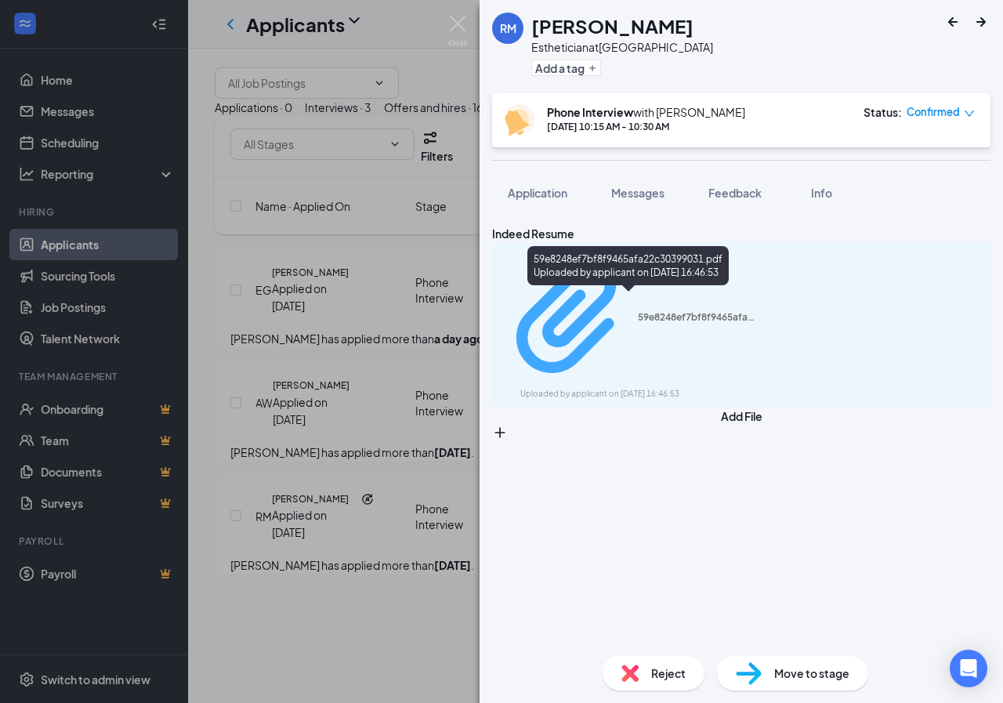
click at [651, 264] on div "59e8248ef7bf8f9465afa22c30399031.pdf Uploaded by applicant on [DATE] 16:46:53" at bounding box center [627, 268] width 201 height 45
click at [651, 311] on div "59e8248ef7bf8f9465afa22c30399031.pdf" at bounding box center [697, 317] width 118 height 13
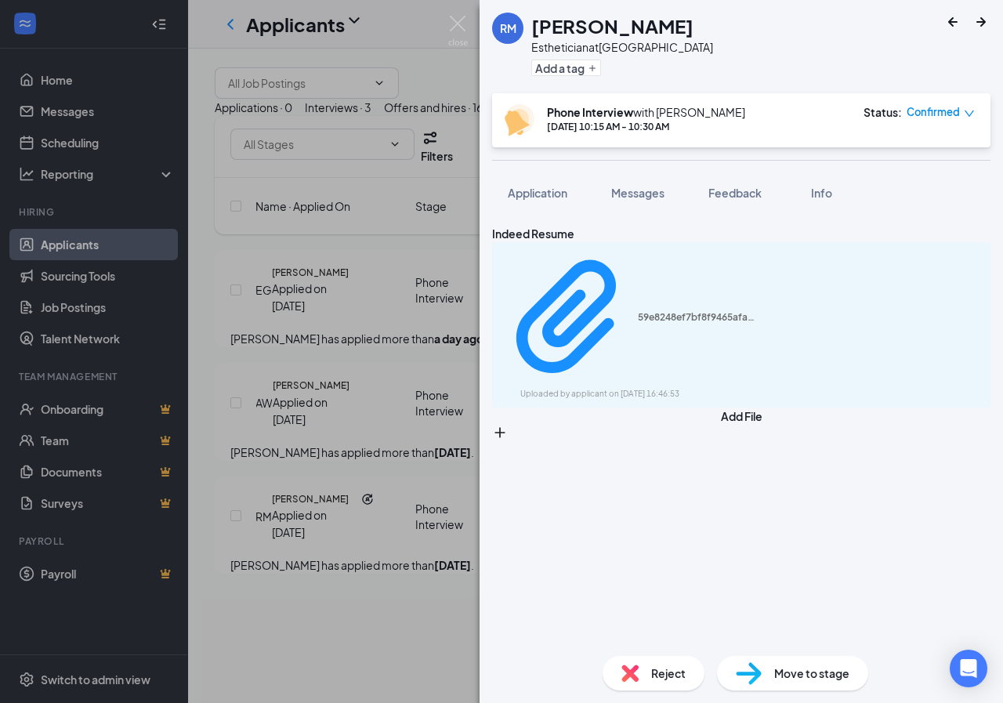
click at [469, 28] on div "[PERSON_NAME] Esthetician at [GEOGRAPHIC_DATA] Add a tag Phone Interview with […" at bounding box center [501, 351] width 1003 height 703
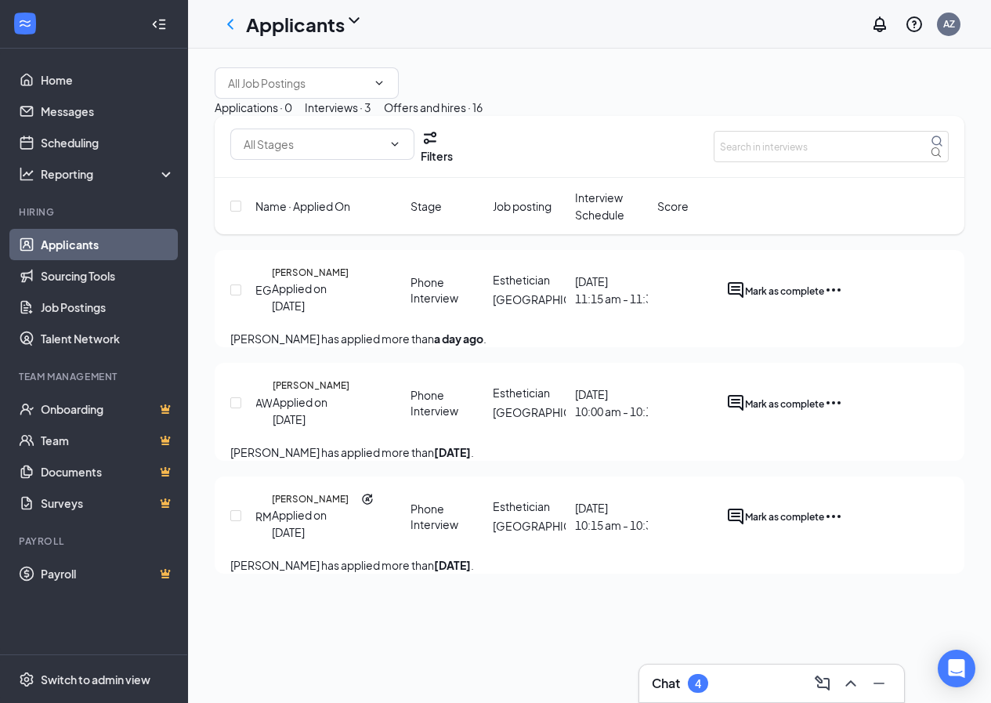
click at [843, 526] on icon "Ellipses" at bounding box center [833, 516] width 19 height 19
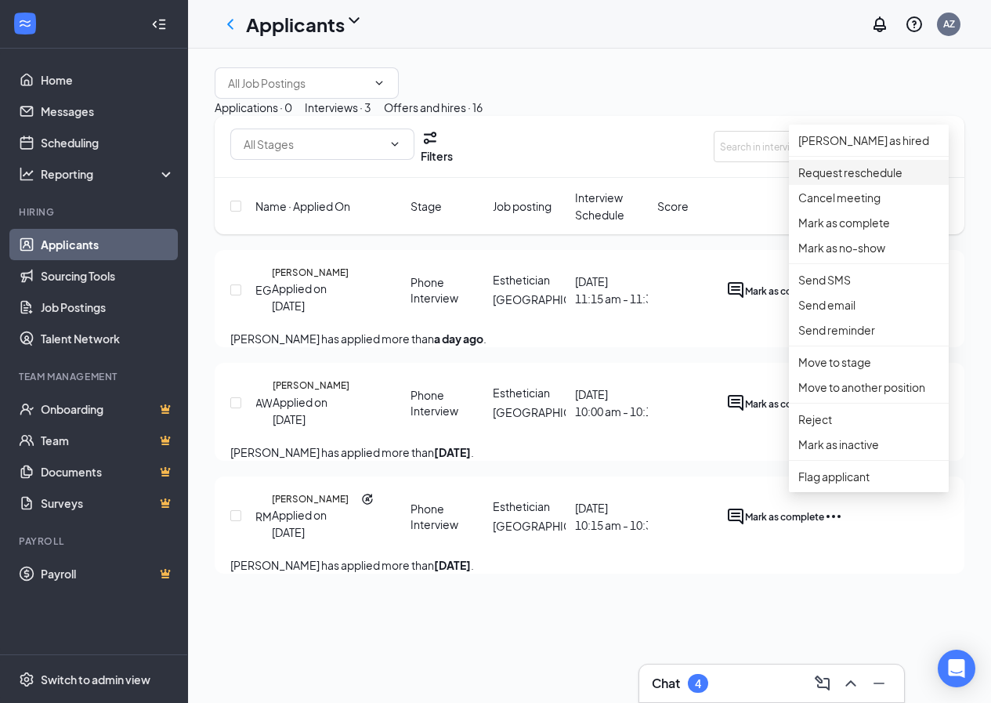
click at [852, 165] on p "Request reschedule" at bounding box center [868, 172] width 141 height 17
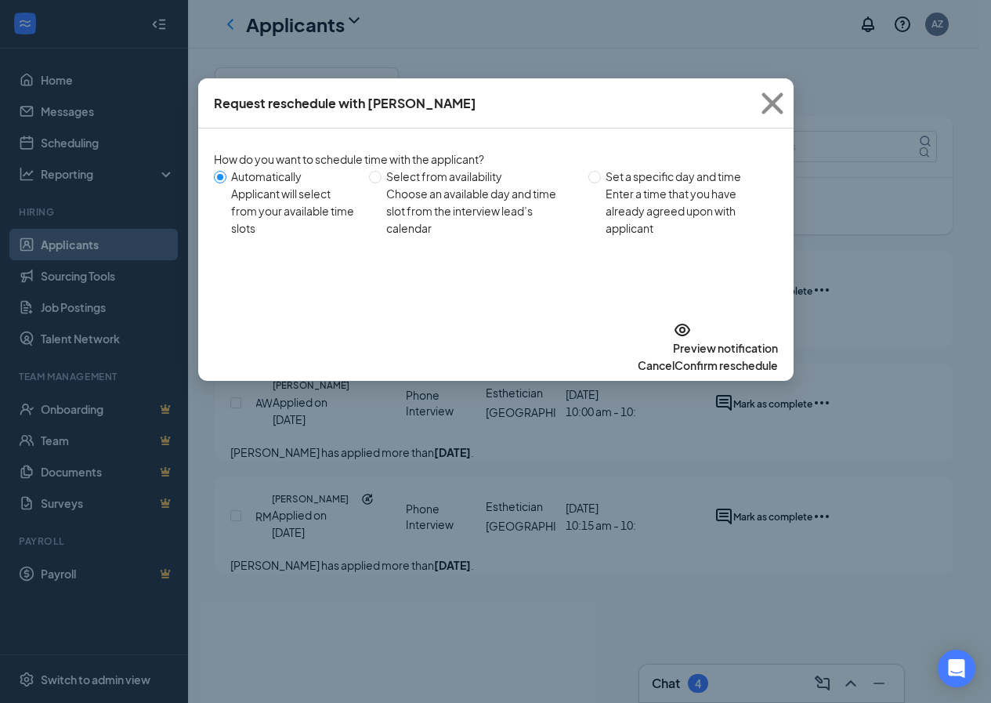
click at [389, 169] on span "Select from availability Choose an available day and time slot from the intervi…" at bounding box center [481, 202] width 200 height 69
click at [381, 171] on input "Select from availability Choose an available day and time slot from the intervi…" at bounding box center [375, 177] width 13 height 13
radio input "true"
radio input "false"
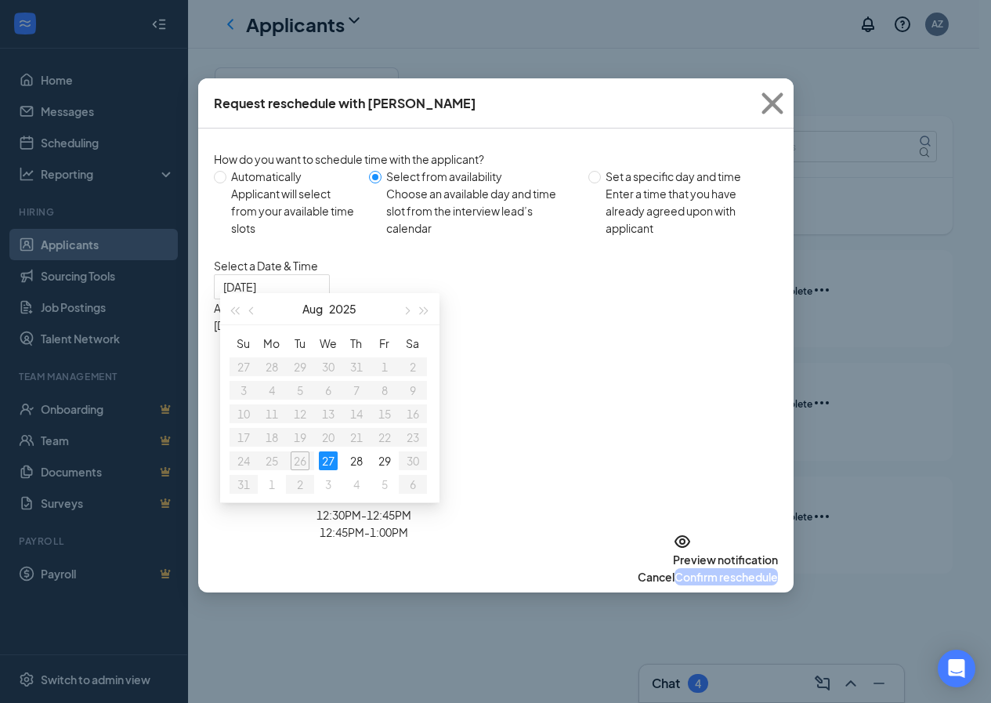
click at [514, 410] on div "11:00AM - 11:15AM" at bounding box center [364, 411] width 300 height 17
click at [514, 450] on div "11:30AM - 11:45AM" at bounding box center [364, 458] width 300 height 17
click at [514, 418] on div "11:00AM - 11:15AM" at bounding box center [364, 411] width 300 height 17
type input "[DATE]"
click at [765, 110] on icon "Cross" at bounding box center [772, 103] width 42 height 42
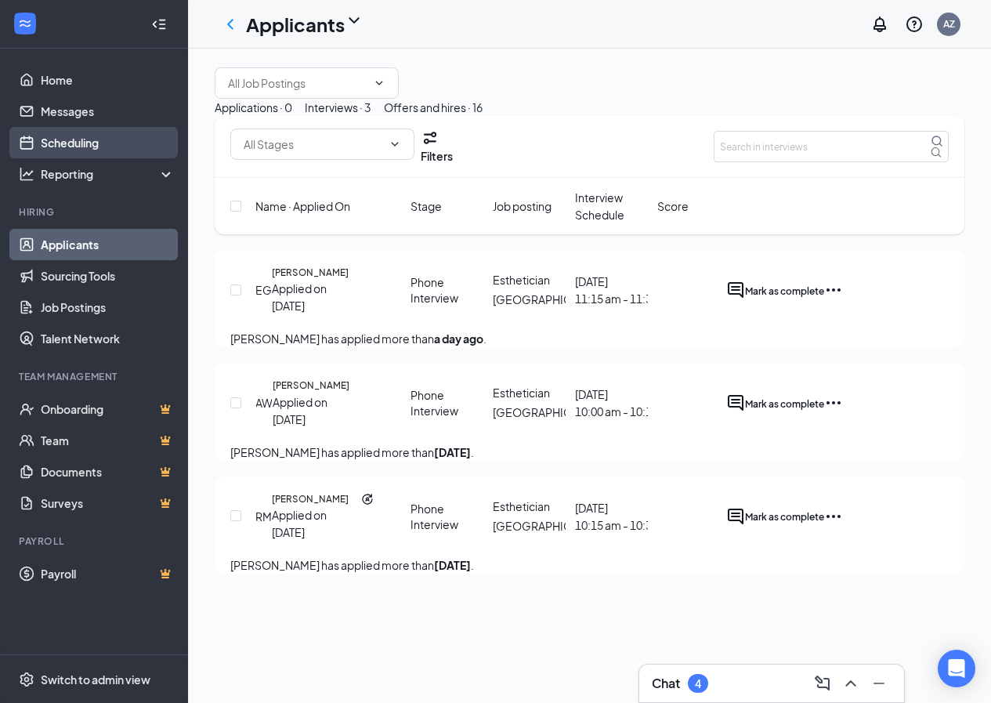
click at [67, 142] on link "Scheduling" at bounding box center [108, 142] width 134 height 31
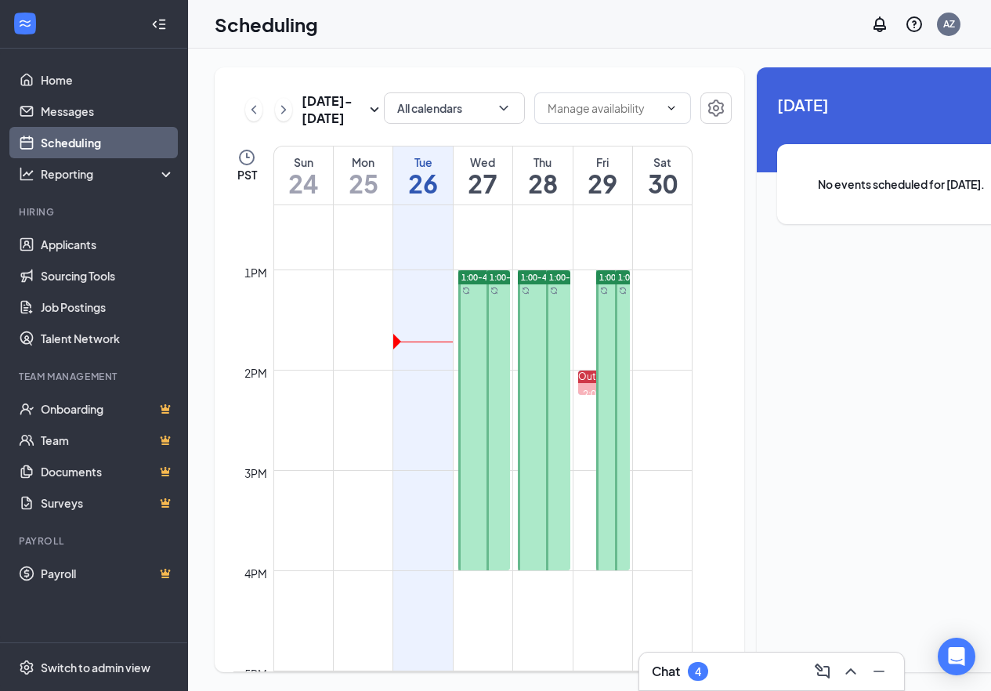
scroll to position [1240, 0]
click at [476, 342] on div at bounding box center [484, 419] width 52 height 300
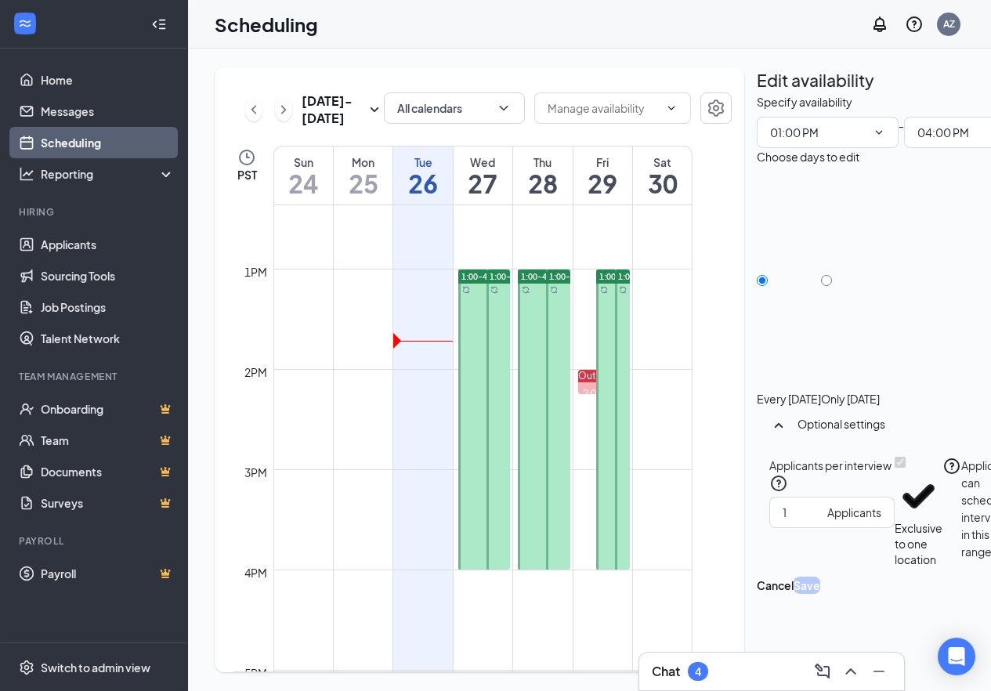
click at [468, 370] on div at bounding box center [484, 419] width 52 height 300
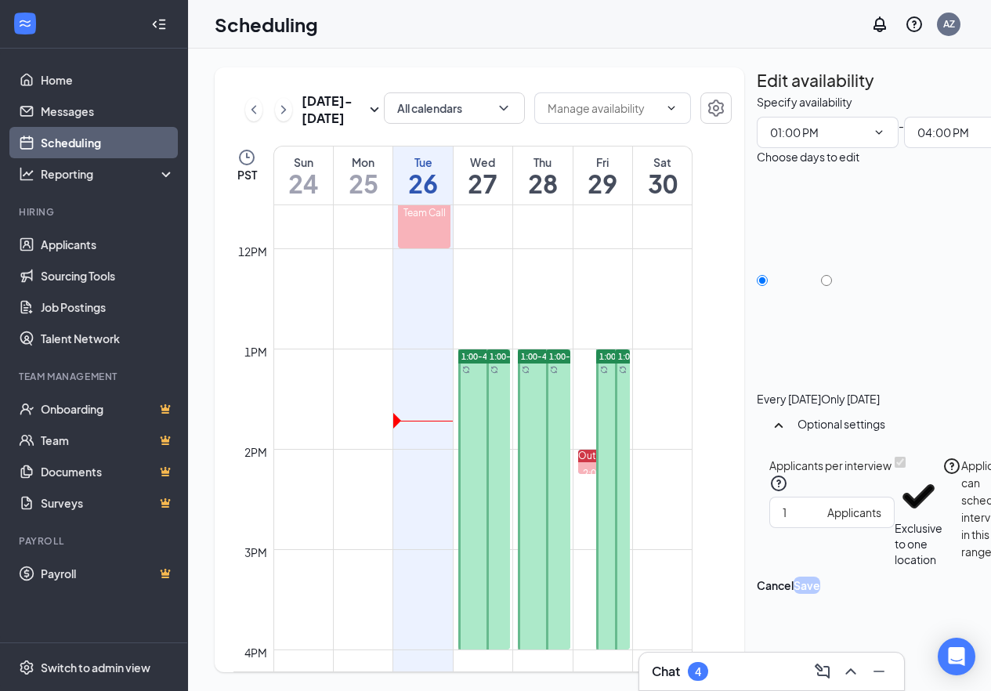
scroll to position [1162, 0]
click at [479, 322] on td at bounding box center [482, 309] width 419 height 25
click at [585, 99] on input "text" at bounding box center [603, 107] width 111 height 17
click at [700, 92] on button "button" at bounding box center [715, 107] width 31 height 31
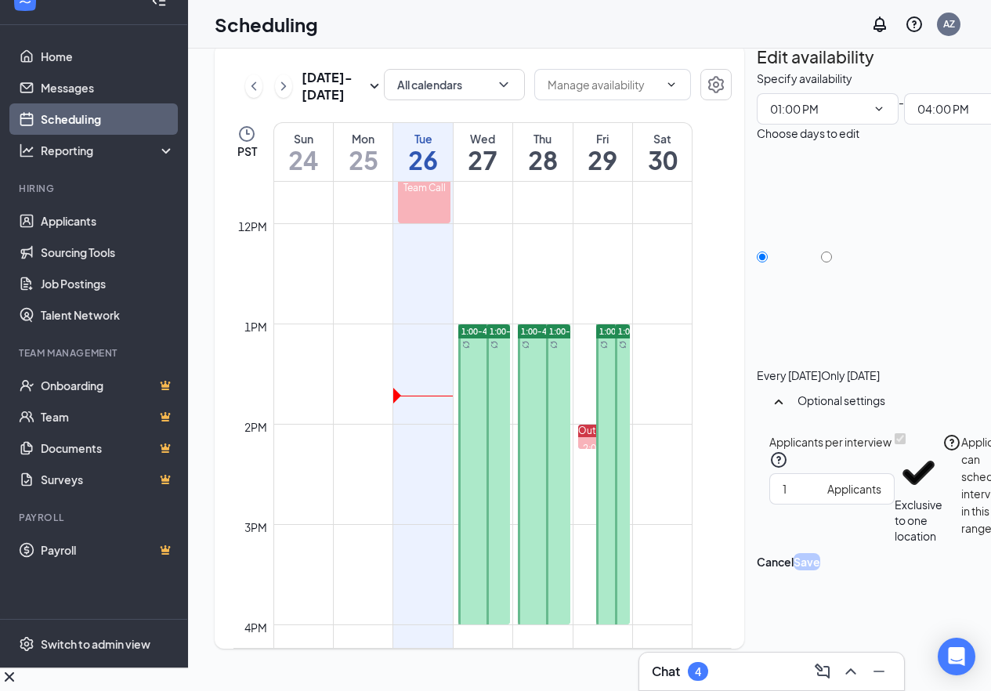
click at [19, 667] on icon "Cross" at bounding box center [9, 676] width 19 height 19
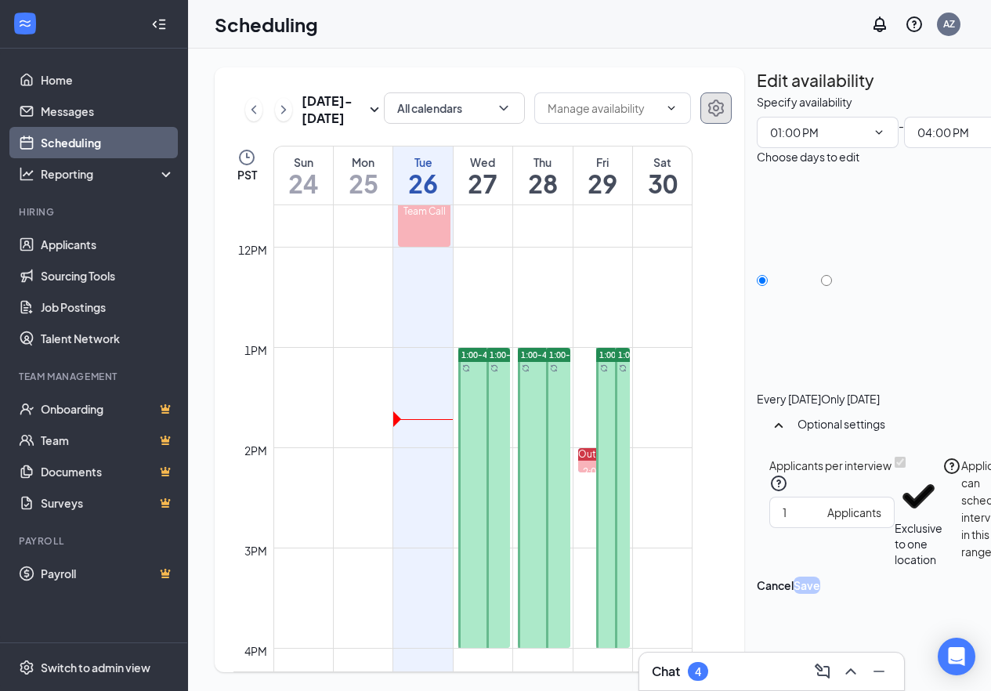
click at [477, 379] on div at bounding box center [484, 498] width 52 height 300
click at [476, 362] on div "1:00-4:00 PM" at bounding box center [484, 355] width 52 height 14
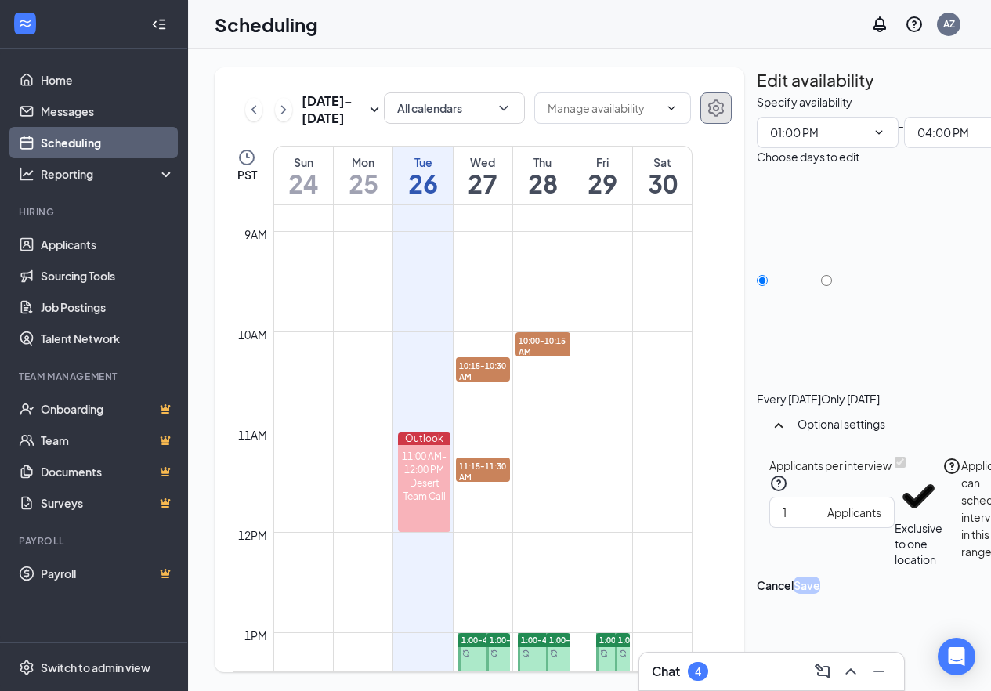
scroll to position [848, 0]
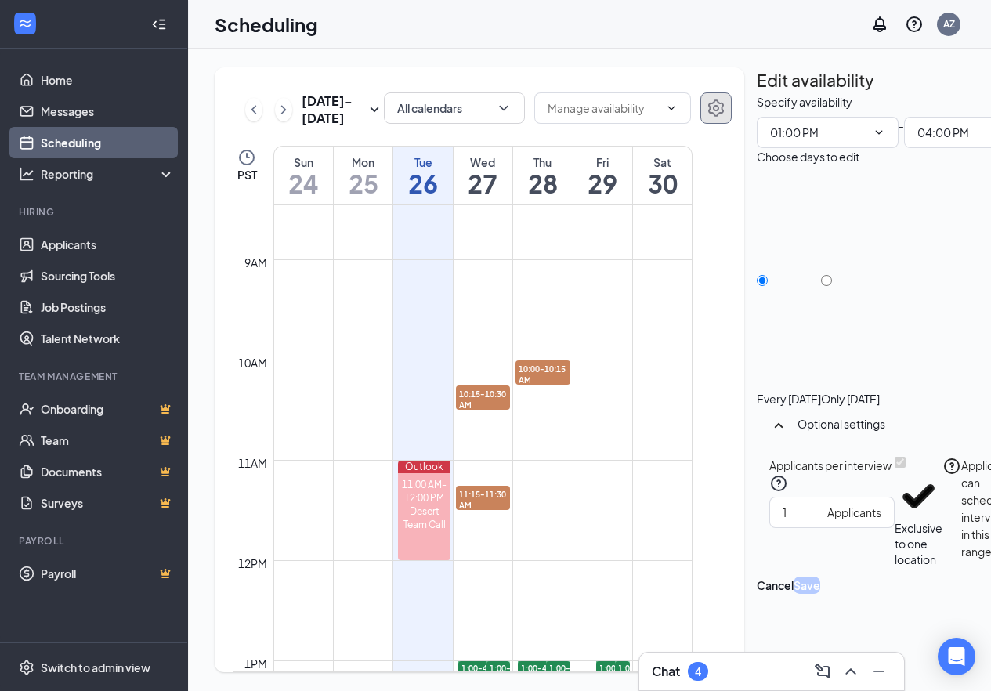
click at [463, 412] on span "10:15-10:30 AM" at bounding box center [483, 398] width 55 height 27
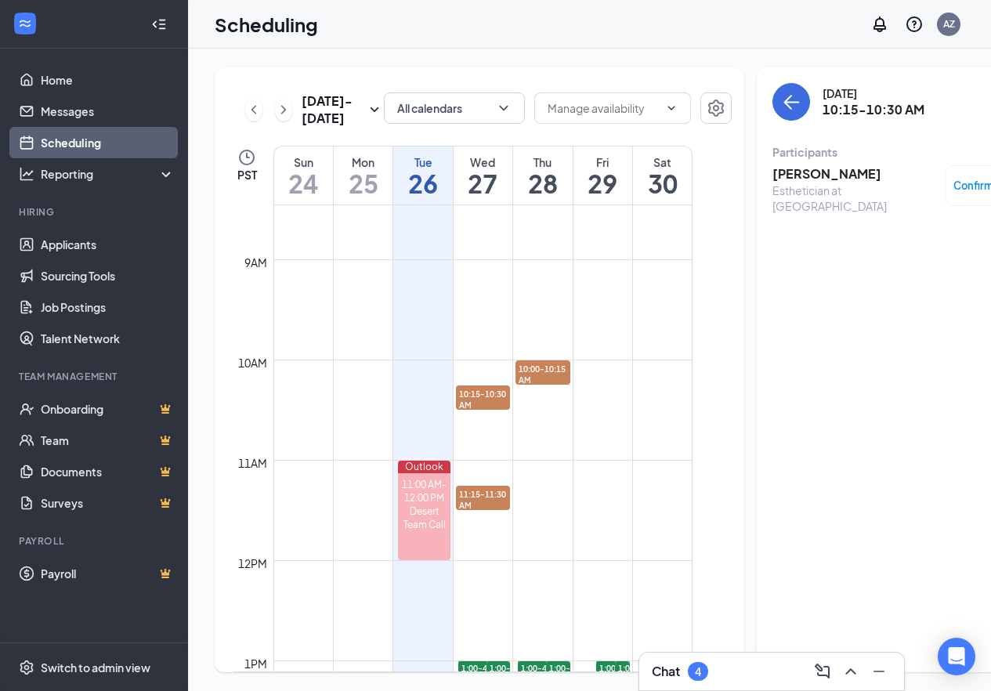
click at [953, 187] on span "Confirmed" at bounding box center [979, 186] width 53 height 16
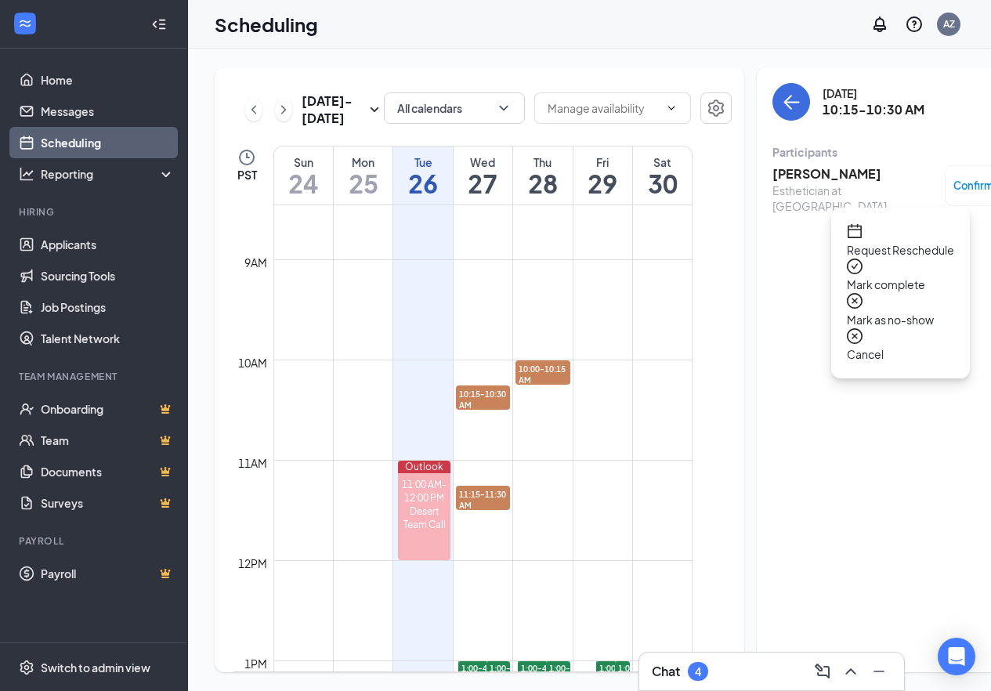
click at [891, 241] on span "Request Reschedule" at bounding box center [900, 249] width 107 height 17
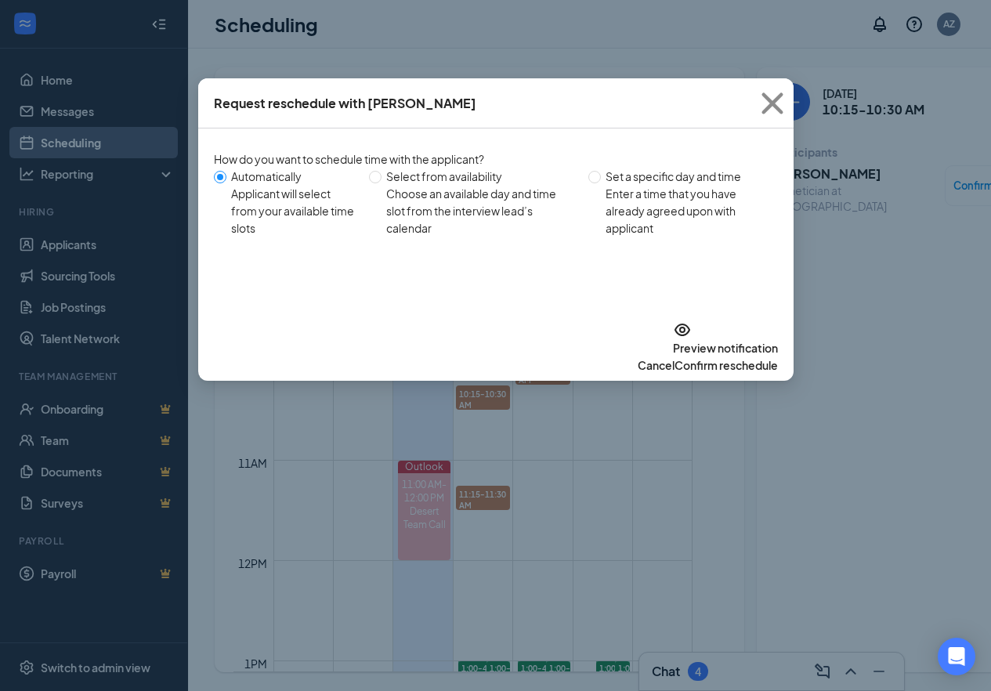
click at [423, 212] on div "Choose an available day and time slot from the interview lead’s calendar" at bounding box center [480, 211] width 189 height 52
click at [381, 183] on input "Select from availability Choose an available day and time slot from the intervi…" at bounding box center [375, 177] width 13 height 13
radio input "true"
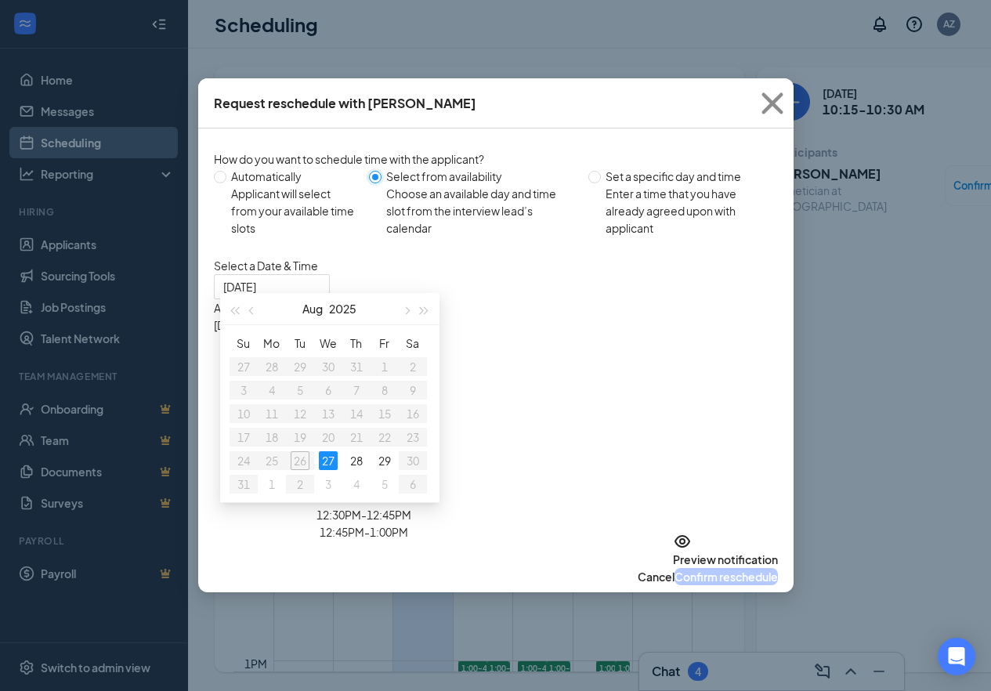
scroll to position [17, 0]
click at [514, 472] on div "12:00PM - 12:15PM" at bounding box center [364, 480] width 300 height 17
click at [514, 472] on div "12:00PM - 12:15PM" at bounding box center [364, 487] width 300 height 30
click at [514, 479] on div "12:00PM - 12:15PM" at bounding box center [364, 487] width 300 height 30
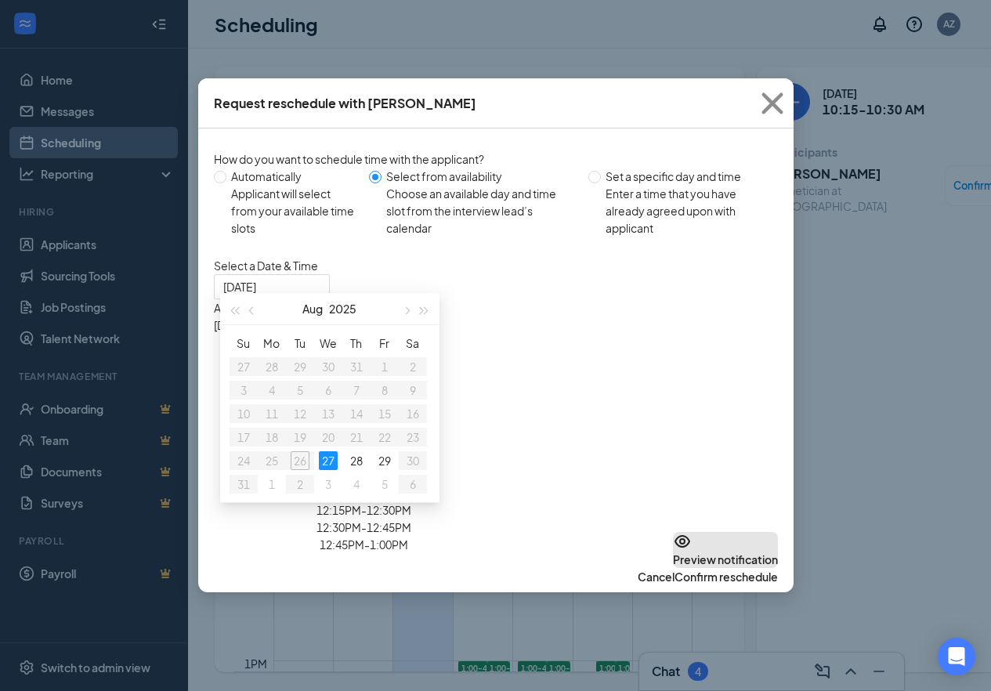
click at [673, 568] on button "Preview notification" at bounding box center [725, 550] width 105 height 36
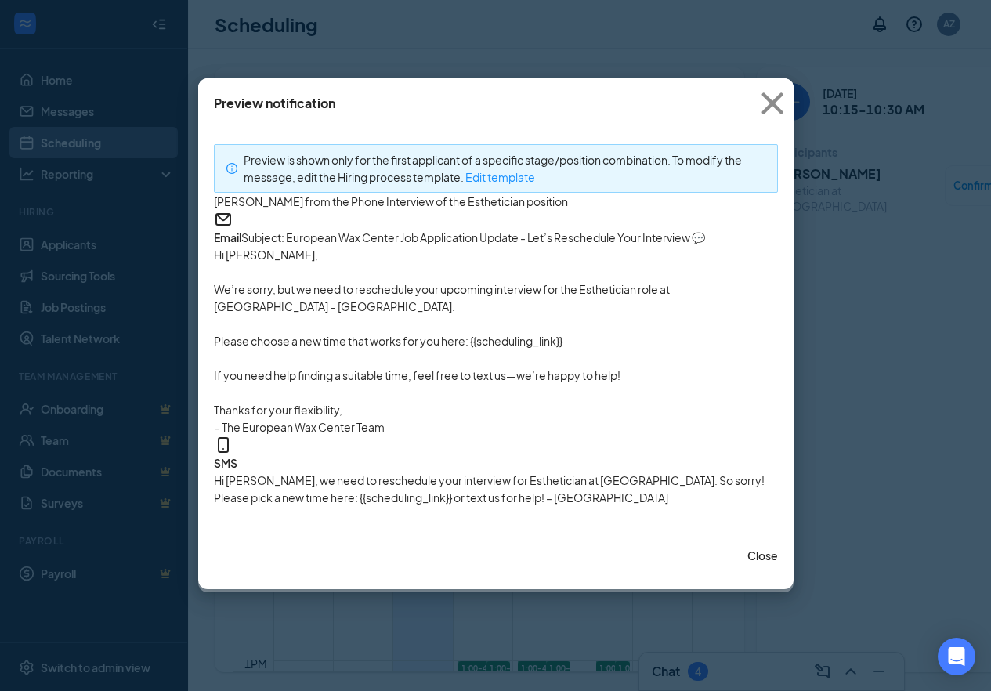
scroll to position [56, 0]
click at [394, 401] on p at bounding box center [496, 392] width 564 height 17
click at [349, 315] on p "We’re sorry, but we need to reschedule your upcoming interview for the Esthetic…" at bounding box center [496, 297] width 564 height 34
click at [410, 315] on p "We’re sorry, but we need to reschedule your upcoming interview for the Esthetic…" at bounding box center [496, 297] width 564 height 34
click at [409, 315] on p "We’re sorry, but we need to reschedule your upcoming interview for the Esthetic…" at bounding box center [496, 297] width 564 height 34
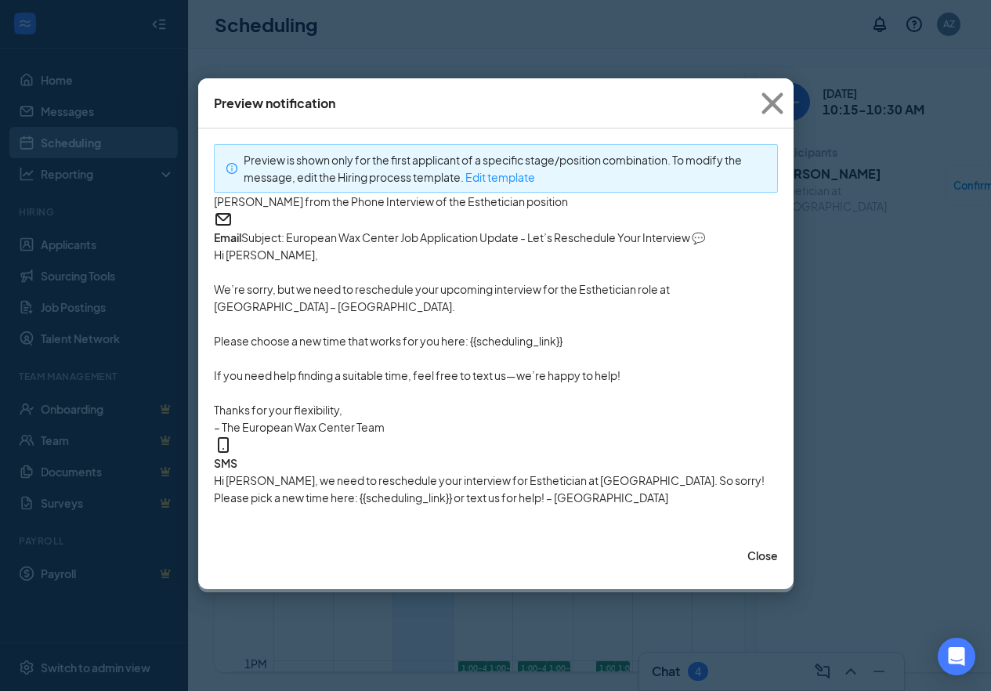
click at [391, 315] on p "We’re sorry, but we need to reschedule your upcoming interview for the Esthetic…" at bounding box center [496, 297] width 564 height 34
click at [390, 315] on p "We’re sorry, but we need to reschedule your upcoming interview for the Esthetic…" at bounding box center [496, 297] width 564 height 34
click at [403, 315] on p "We’re sorry, but we need to reschedule your upcoming interview for the Esthetic…" at bounding box center [496, 297] width 564 height 34
click at [311, 506] on div "Hi [PERSON_NAME], we need to reschedule your interview for Esthetician at [GEOG…" at bounding box center [496, 489] width 564 height 34
click at [313, 506] on div "Hi [PERSON_NAME], we need to reschedule your interview for Esthetician at [GEOG…" at bounding box center [496, 489] width 564 height 34
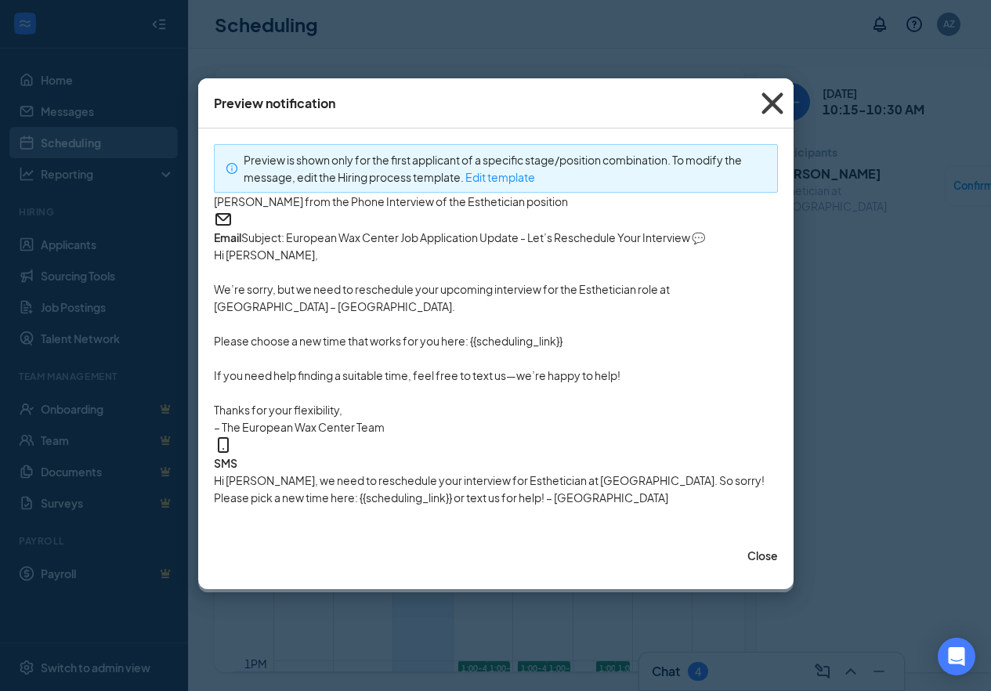
click at [768, 101] on icon "Cross" at bounding box center [772, 103] width 42 height 42
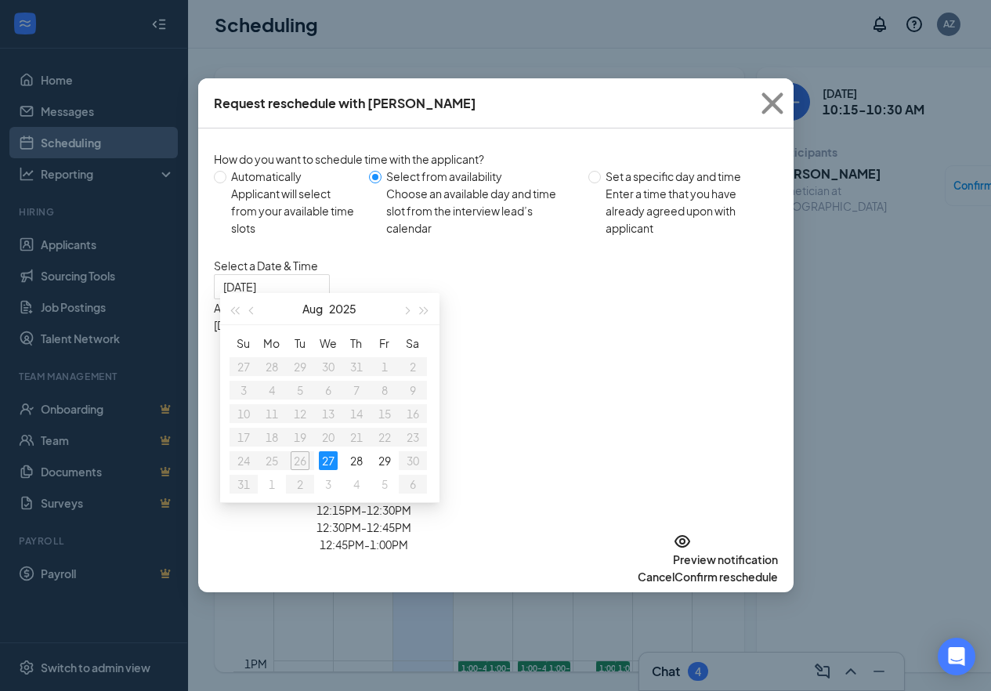
click at [280, 186] on div "Applicant will select from your available time slots" at bounding box center [294, 211] width 126 height 52
click at [226, 183] on input "Automatically Applicant will select from your available time slots" at bounding box center [220, 177] width 13 height 13
radio input "true"
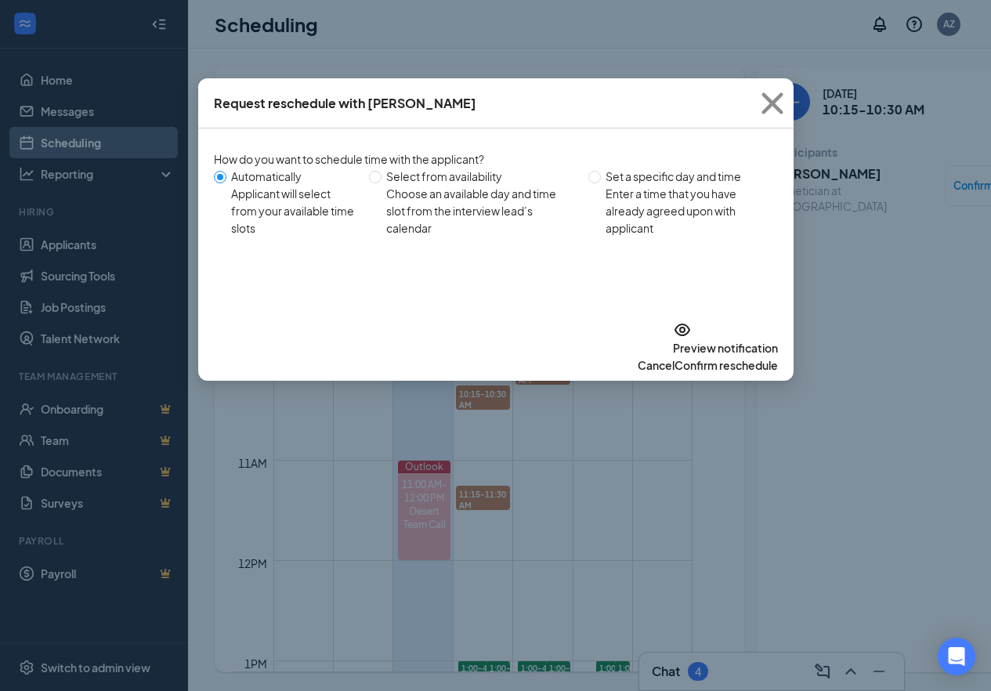
click at [388, 207] on span "Select from availability Choose an available day and time slot from the intervi…" at bounding box center [481, 202] width 200 height 69
click at [381, 183] on input "Select from availability Choose an available day and time slot from the intervi…" at bounding box center [375, 177] width 13 height 13
radio input "true"
radio input "false"
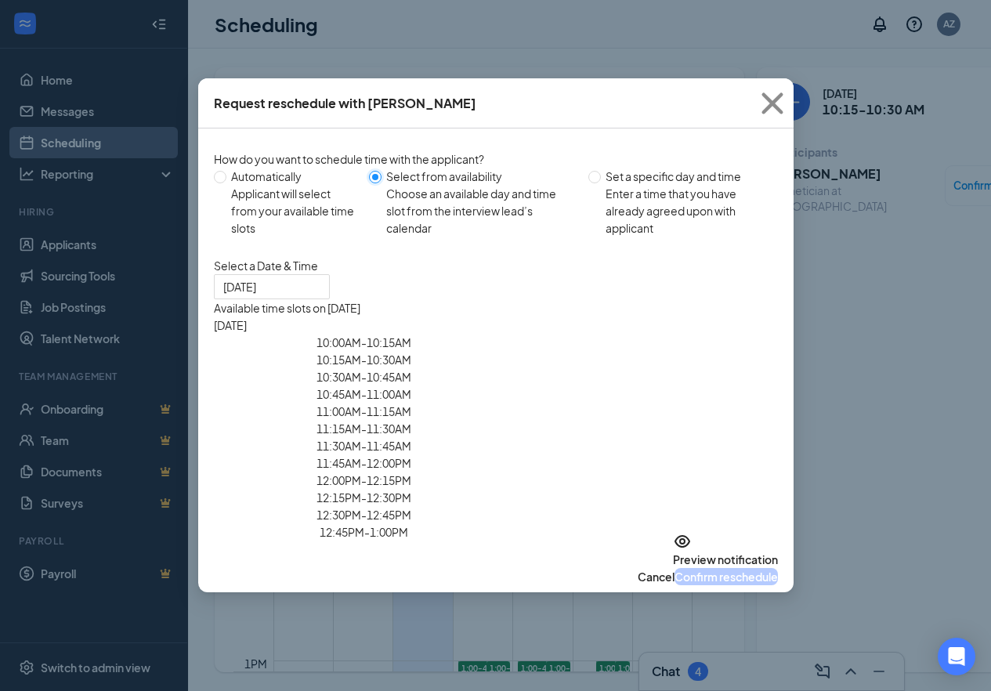
type input "[DATE]"
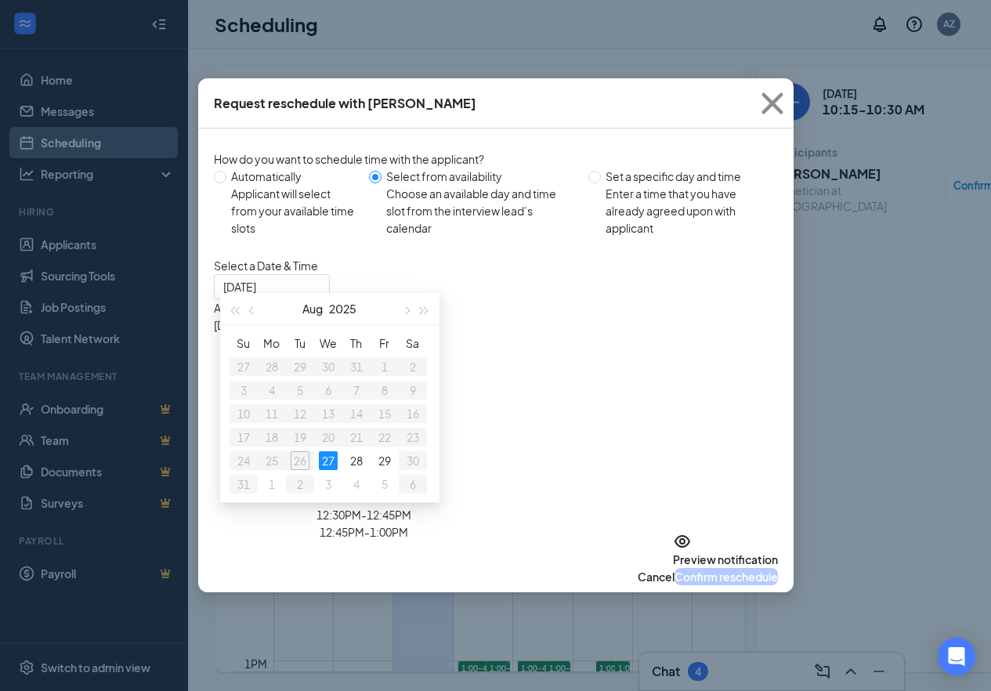
click at [280, 184] on div "Automatically" at bounding box center [294, 176] width 126 height 17
click at [226, 183] on input "Automatically Applicant will select from your available time slots" at bounding box center [220, 177] width 13 height 13
radio input "true"
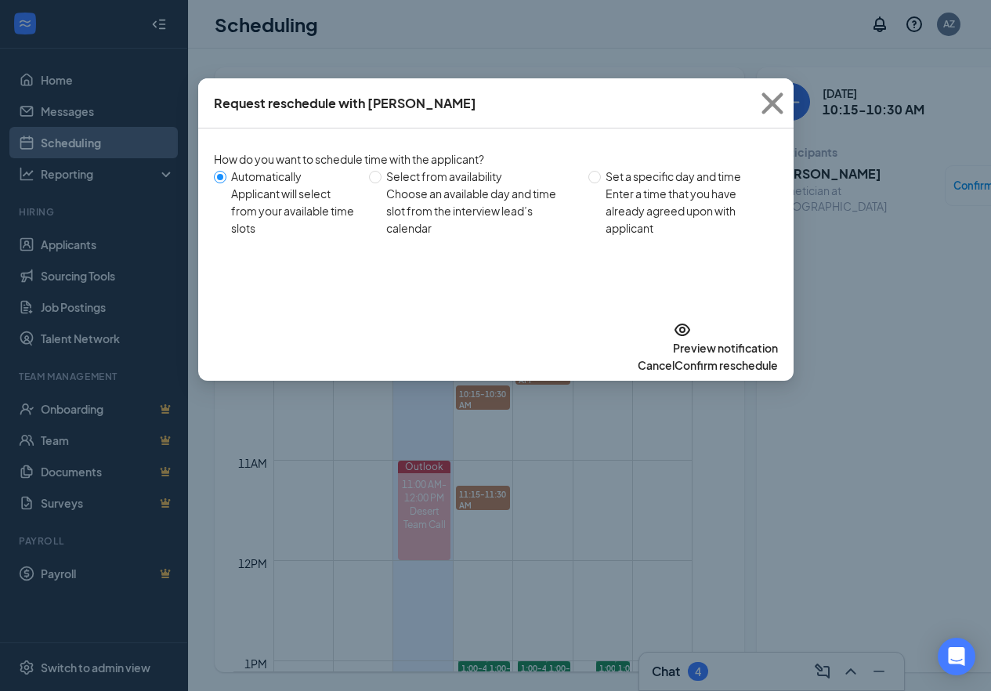
click at [404, 204] on div "Choose an available day and time slot from the interview lead’s calendar" at bounding box center [480, 211] width 189 height 52
click at [381, 183] on input "Select from availability Choose an available day and time slot from the intervi…" at bounding box center [375, 177] width 13 height 13
radio input "true"
radio input "false"
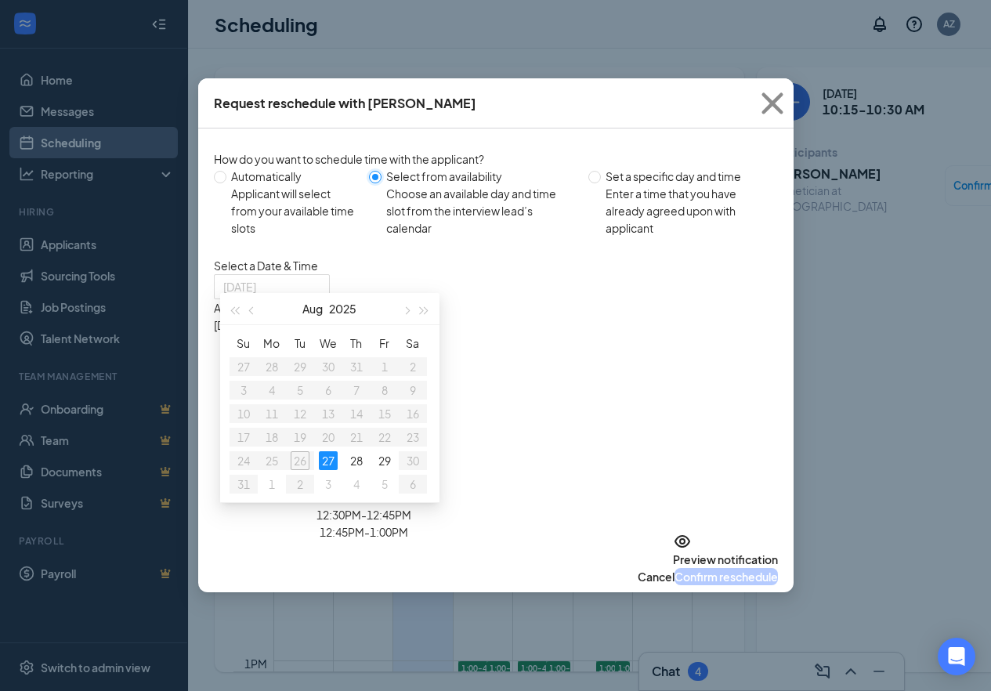
type input "[DATE]"
click at [514, 437] on div "11:30AM - 11:45AM" at bounding box center [364, 445] width 300 height 17
click at [514, 484] on div "12:00PM - 12:15PM" at bounding box center [364, 492] width 300 height 17
click at [514, 437] on div "11:30AM - 11:45AM" at bounding box center [364, 445] width 300 height 17
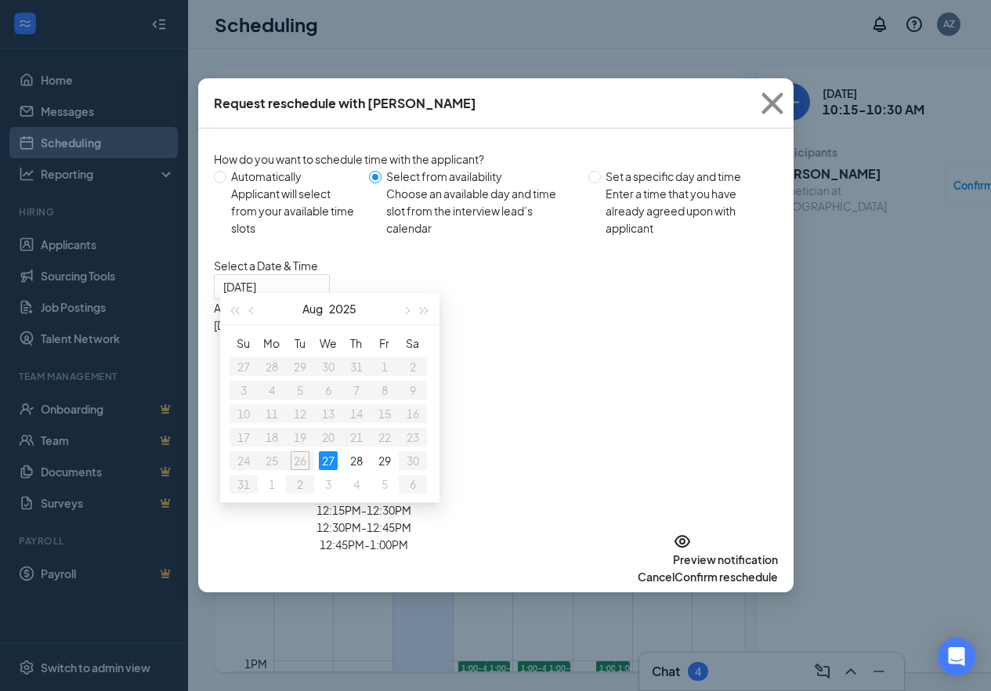
click at [514, 484] on div "12:00PM - 12:15PM" at bounding box center [364, 492] width 300 height 17
click at [514, 501] on div "12:15PM - 12:30PM" at bounding box center [364, 509] width 300 height 17
click at [514, 519] on div "12:30PM - 12:45PM" at bounding box center [364, 527] width 300 height 17
click at [514, 472] on div "12:00PM - 12:15PM" at bounding box center [364, 480] width 300 height 17
click at [641, 219] on div "Enter a time that you have already agreed upon with applicant" at bounding box center [686, 211] width 160 height 52
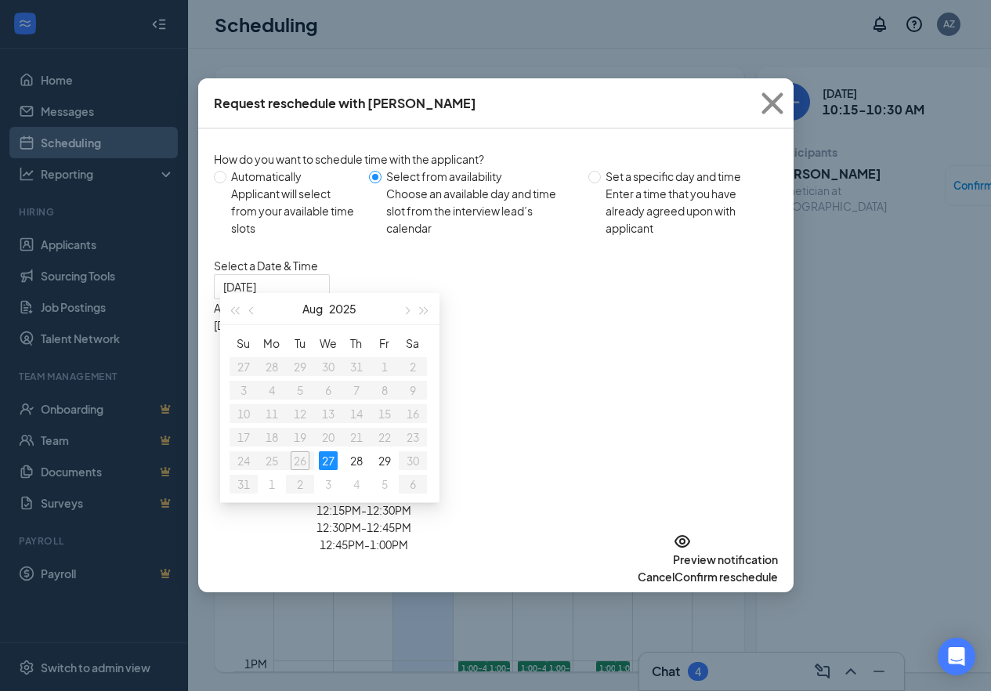
click at [601, 183] on input "Set a specific day and time Enter a time that you have already agreed upon with…" at bounding box center [594, 177] width 13 height 13
radio input "true"
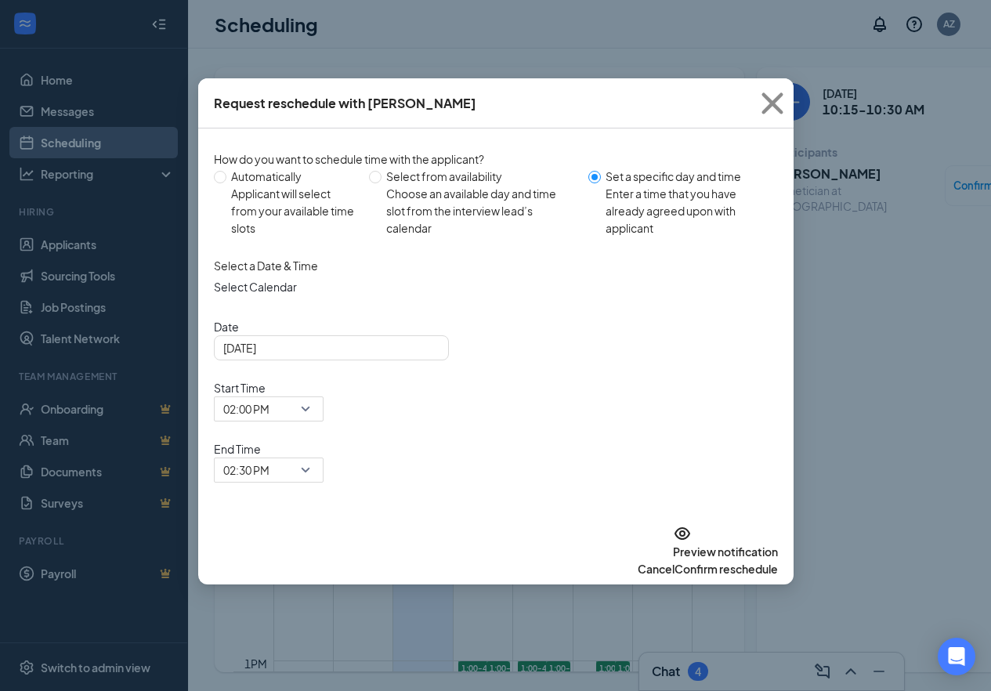
click at [443, 229] on div "Choose an available day and time slot from the interview lead’s calendar" at bounding box center [480, 211] width 189 height 52
click at [381, 183] on input "Select from availability Choose an available day and time slot from the intervi…" at bounding box center [375, 177] width 13 height 13
radio input "true"
radio input "false"
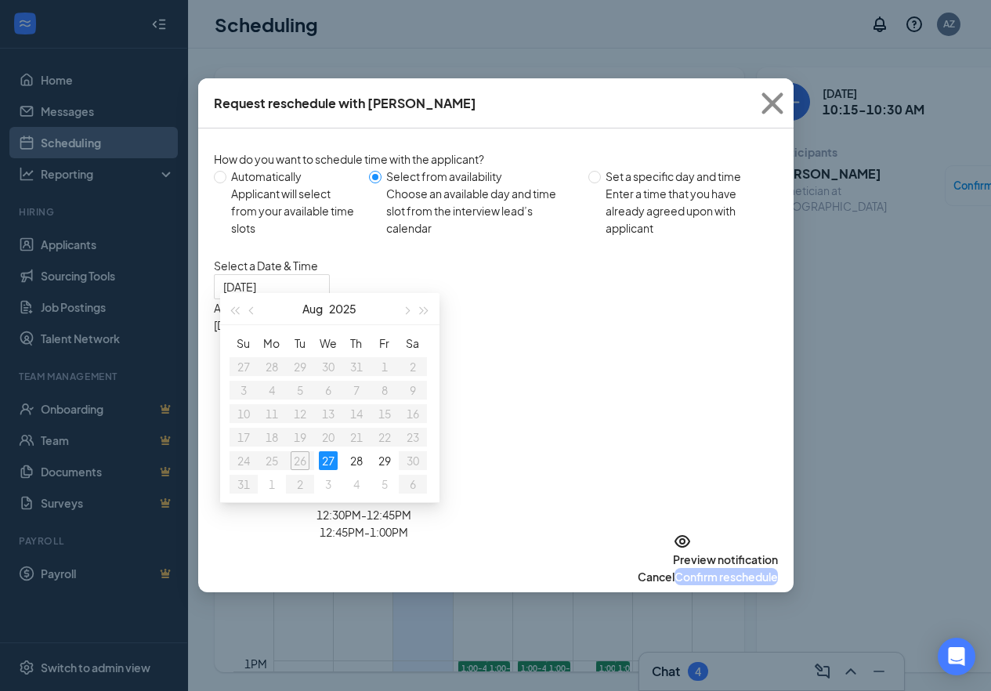
click at [251, 197] on div "Applicant will select from your available time slots" at bounding box center [294, 211] width 126 height 52
click at [226, 183] on input "Automatically Applicant will select from your available time slots" at bounding box center [220, 177] width 13 height 13
radio input "true"
radio input "false"
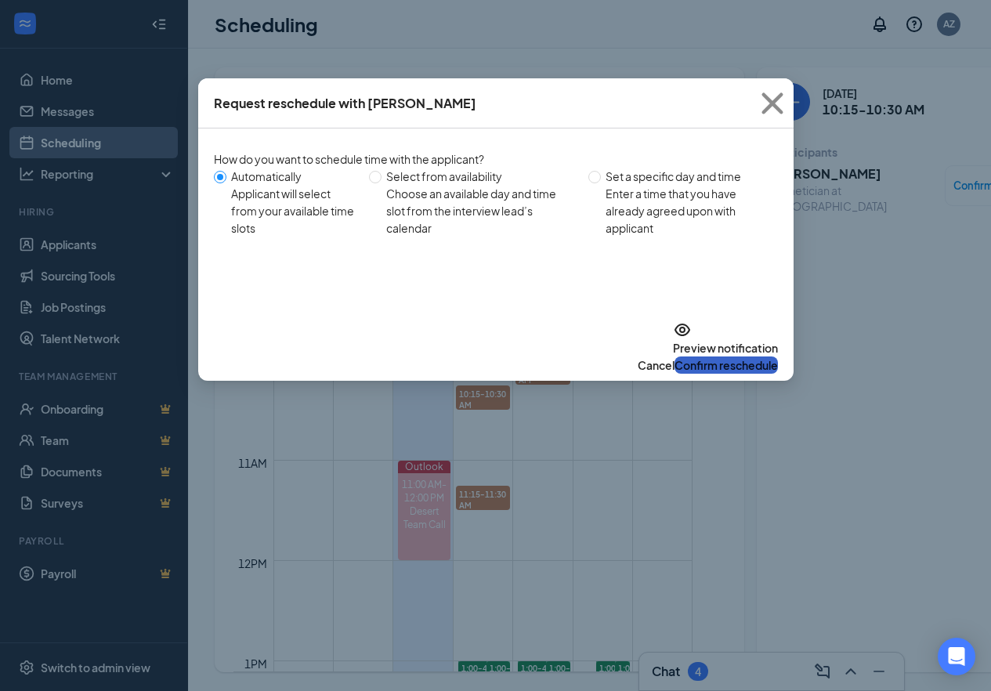
click at [691, 356] on button "Confirm reschedule" at bounding box center [725, 364] width 103 height 17
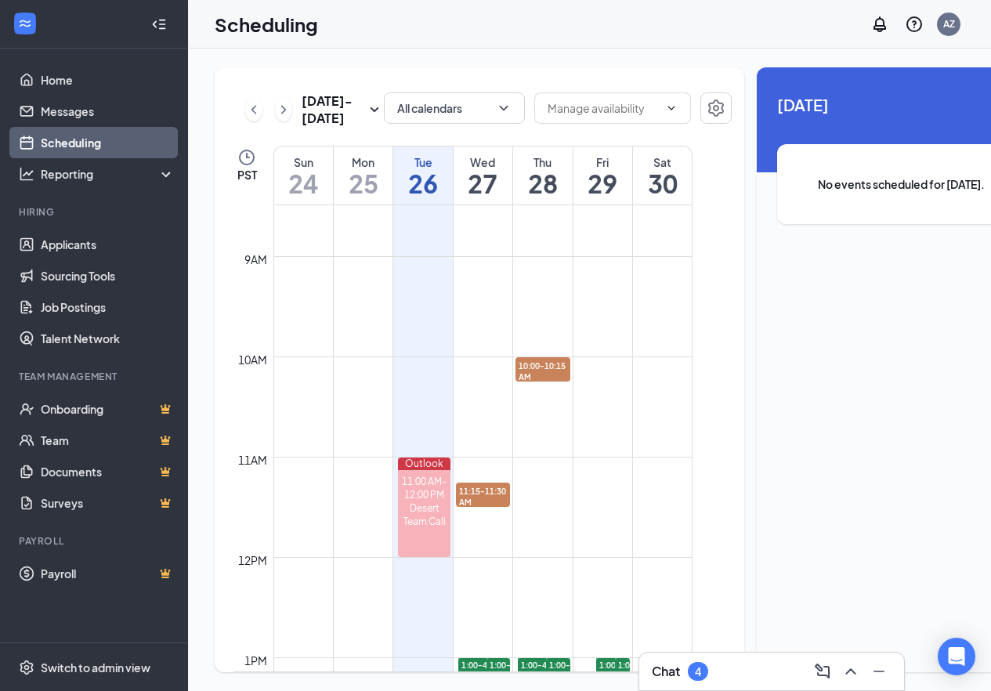
scroll to position [848, 0]
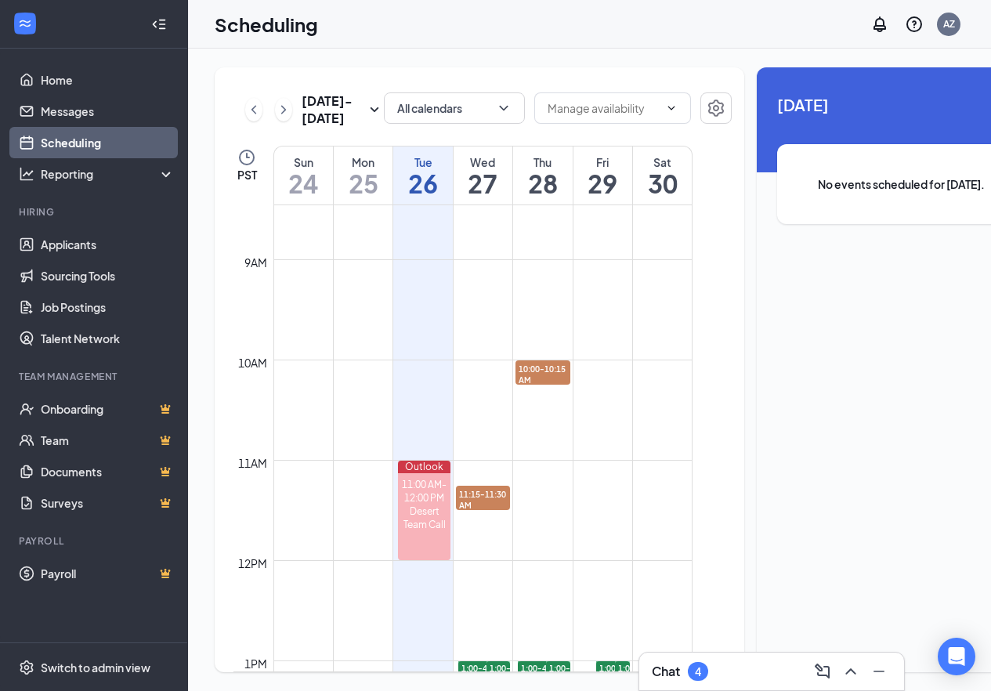
click at [486, 530] on td at bounding box center [482, 522] width 419 height 25
click at [477, 512] on span "11:15-11:30 AM" at bounding box center [483, 499] width 55 height 27
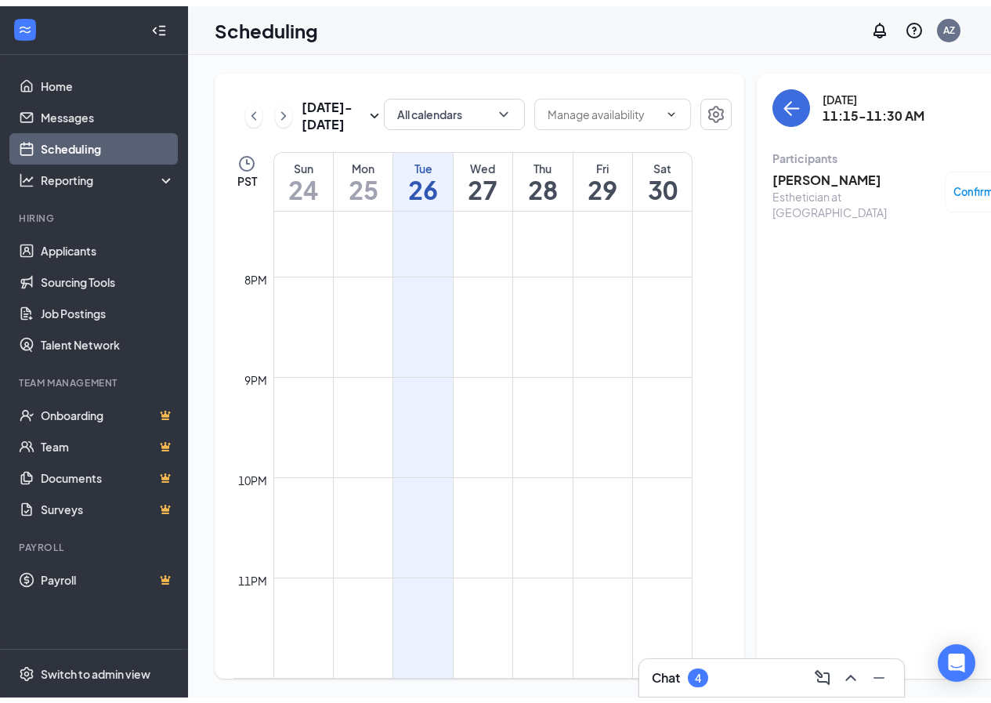
scroll to position [1180, 0]
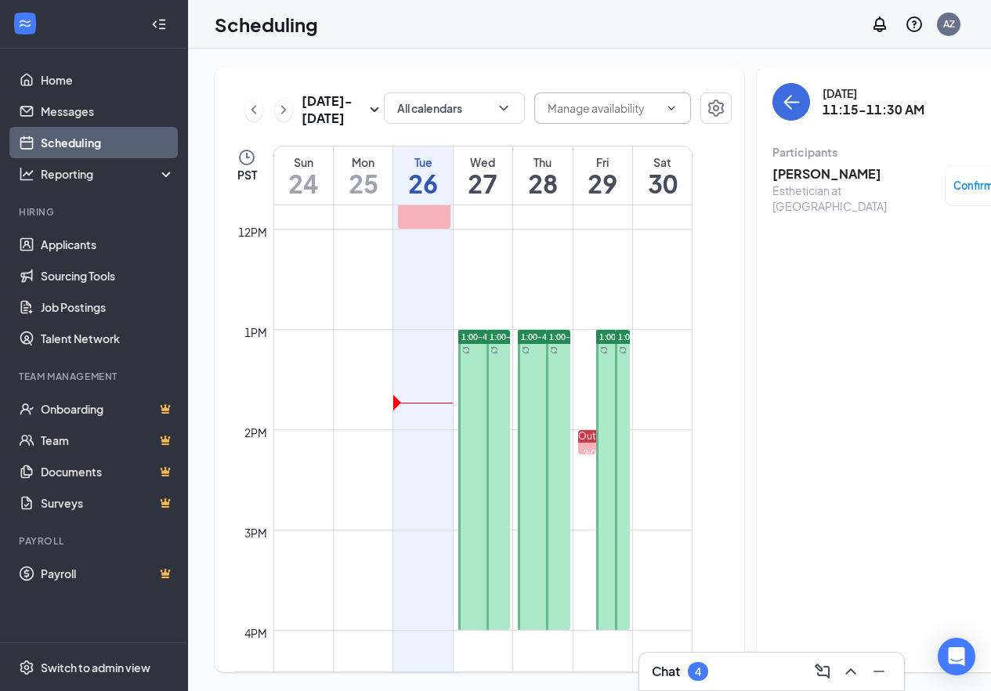
click at [627, 104] on div at bounding box center [612, 109] width 157 height 34
click at [621, 96] on span at bounding box center [612, 107] width 157 height 31
click at [662, 102] on span at bounding box center [670, 108] width 16 height 13
click at [700, 92] on button "button" at bounding box center [715, 107] width 31 height 31
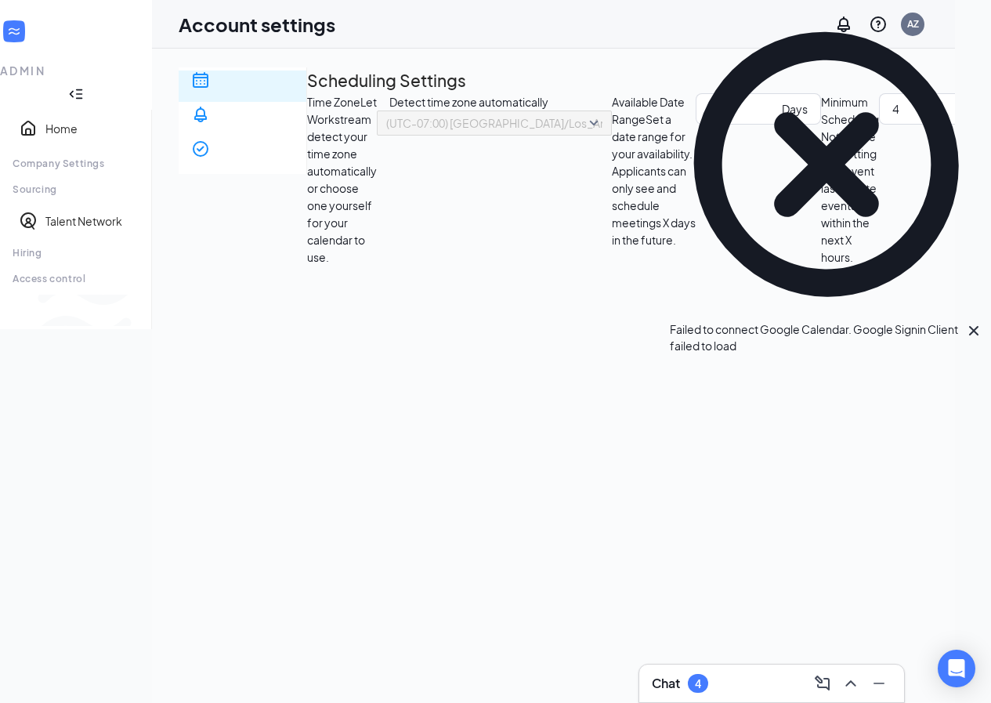
click at [964, 321] on icon "Cross" at bounding box center [973, 330] width 19 height 19
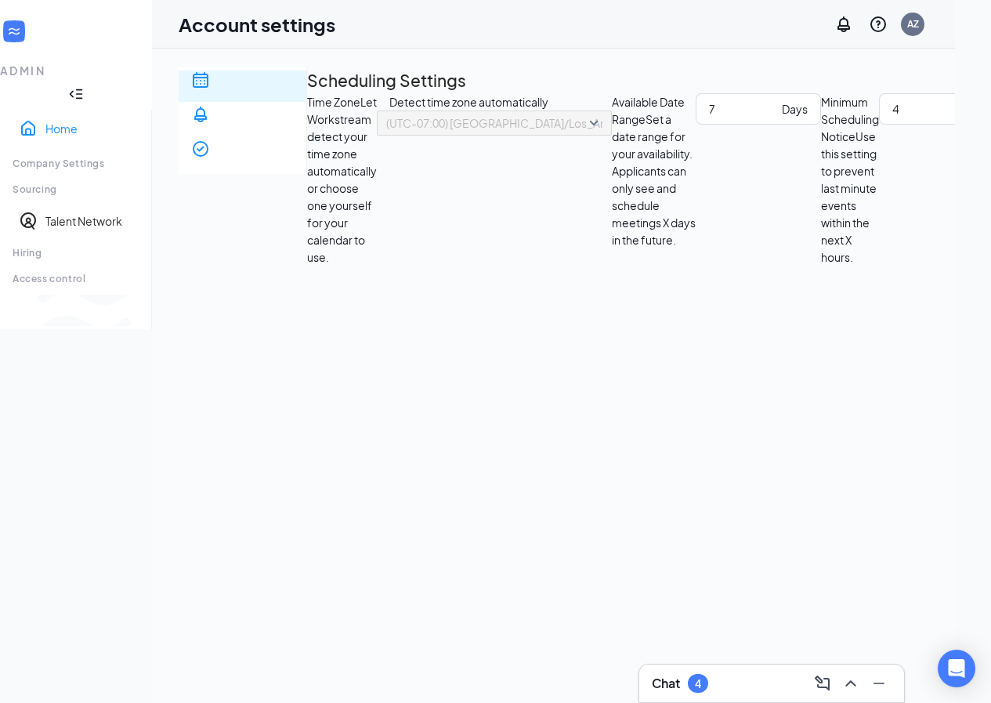
click at [64, 121] on link "Home" at bounding box center [92, 129] width 94 height 16
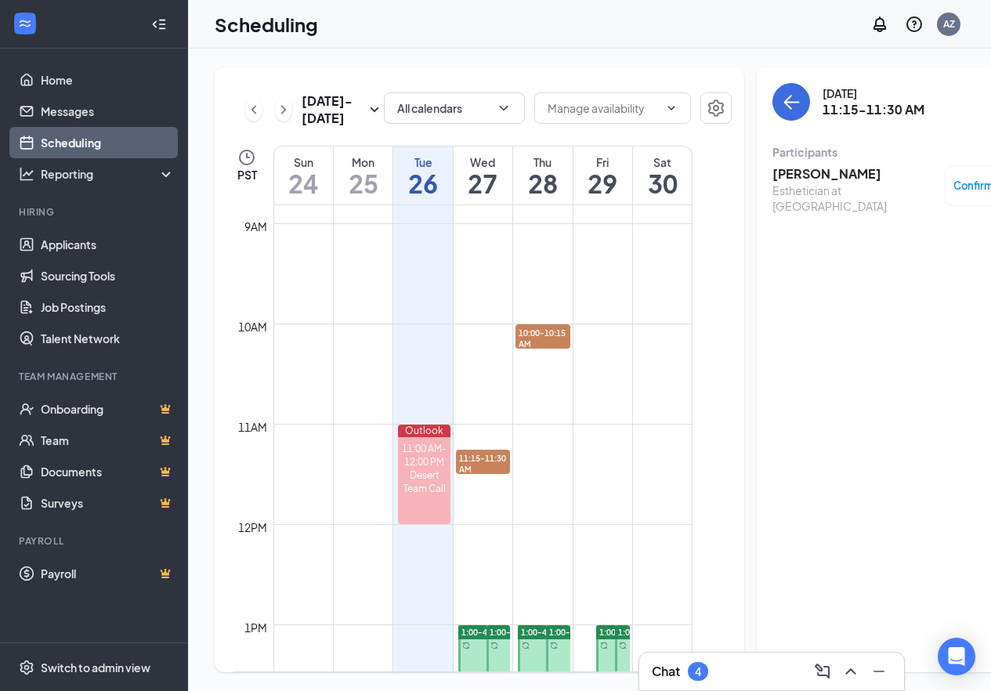
scroll to position [1005, 0]
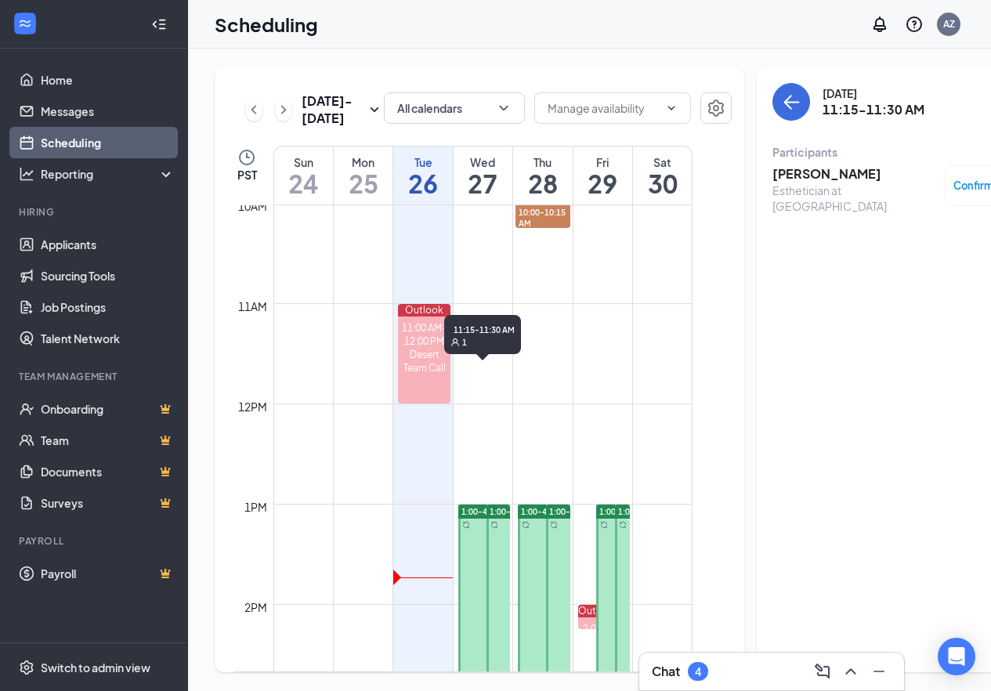
click at [468, 342] on span "11:15-11:30 AM" at bounding box center [483, 342] width 55 height 27
click at [480, 348] on span "11:15-11:30 AM" at bounding box center [483, 342] width 55 height 27
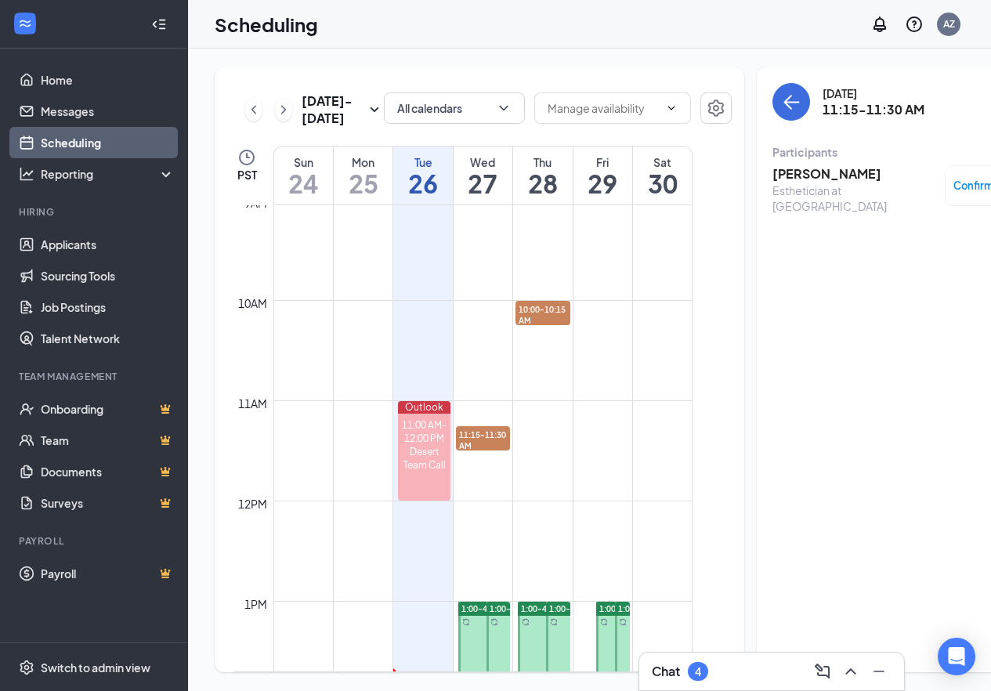
scroll to position [692, 0]
